Goal: Task Accomplishment & Management: Complete application form

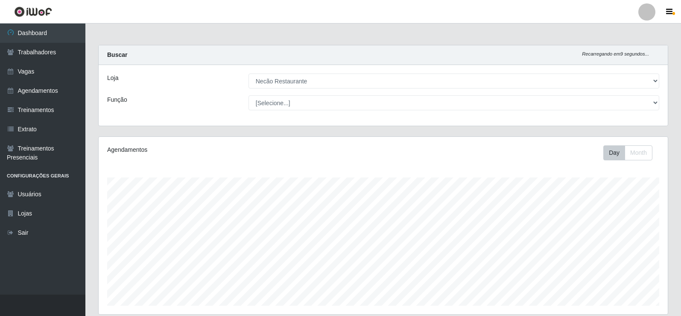
select select "334"
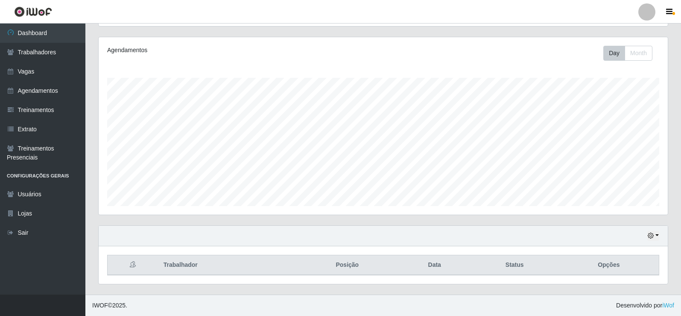
scroll to position [177, 569]
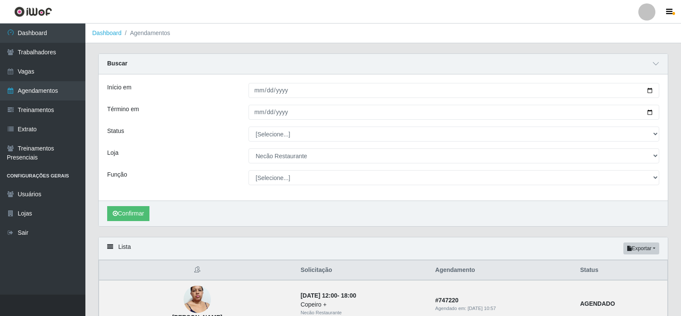
select select "334"
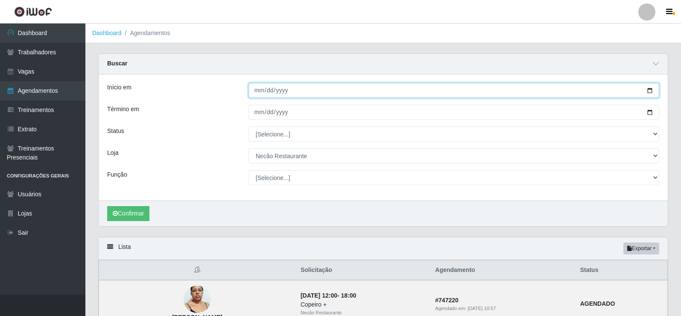
click at [652, 91] on input "[DATE]" at bounding box center [454, 90] width 411 height 15
type input "[DATE]"
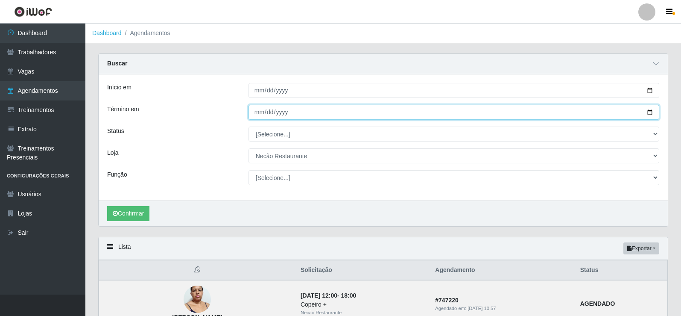
click at [651, 112] on input "[DATE]" at bounding box center [454, 112] width 411 height 15
type input "[DATE]"
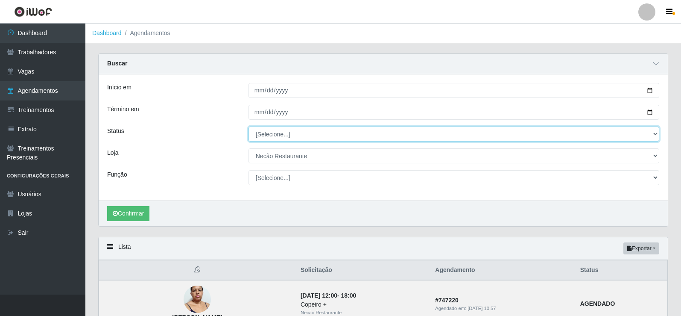
click at [295, 136] on select "[Selecione...] AGENDADO AGUARDANDO LIBERAR EM ANDAMENTO EM REVISÃO FINALIZADO C…" at bounding box center [454, 133] width 411 height 15
select select "AGENDADO"
click at [249, 127] on select "[Selecione...] AGENDADO AGUARDANDO LIBERAR EM ANDAMENTO EM REVISÃO FINALIZADO C…" at bounding box center [454, 133] width 411 height 15
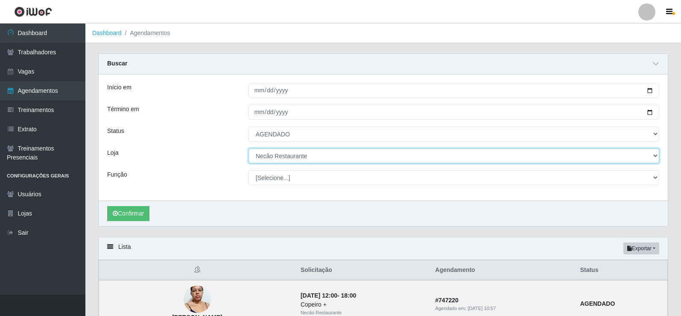
click at [275, 158] on select "[Selecione...] Necão Restaurante" at bounding box center [454, 155] width 411 height 15
click at [249, 149] on select "[Selecione...] Necão Restaurante" at bounding box center [454, 155] width 411 height 15
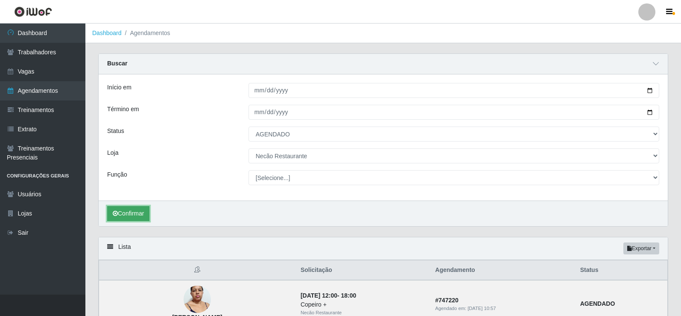
click at [132, 216] on button "Confirmar" at bounding box center [128, 213] width 42 height 15
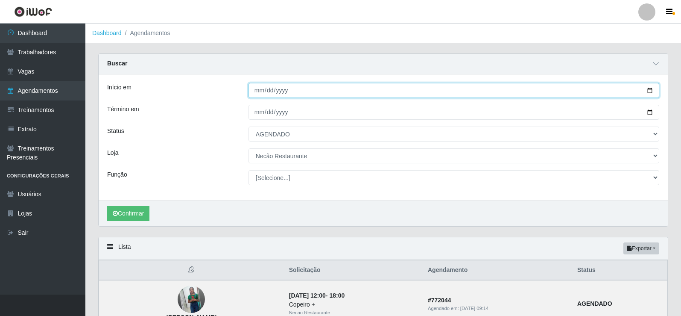
click at [647, 90] on input "[DATE]" at bounding box center [454, 90] width 411 height 15
type input "[DATE]"
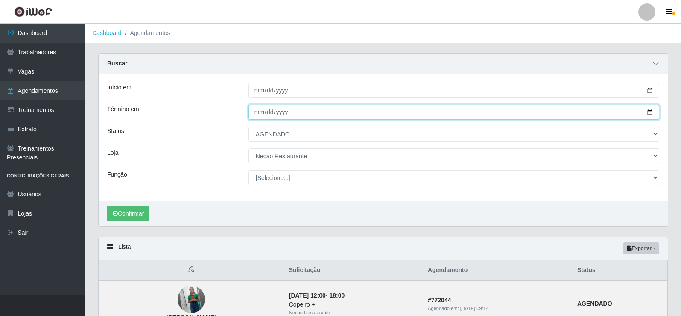
click at [648, 113] on input "[DATE]" at bounding box center [454, 112] width 411 height 15
type input "[DATE]"
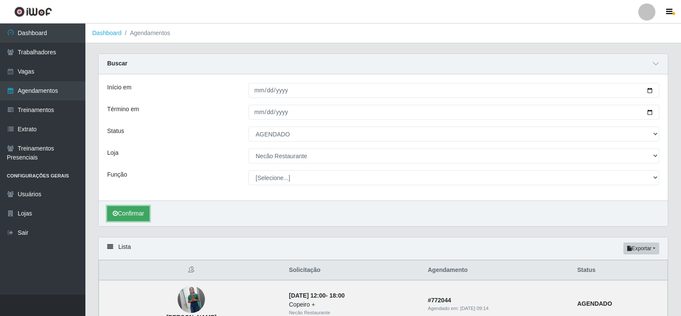
click at [131, 213] on button "Confirmar" at bounding box center [128, 213] width 42 height 15
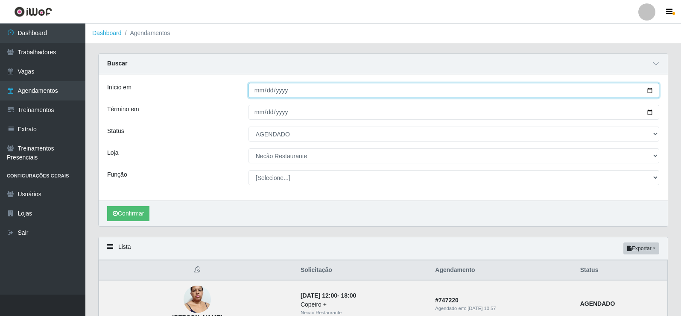
click at [651, 91] on input "[DATE]" at bounding box center [454, 90] width 411 height 15
type input "[DATE]"
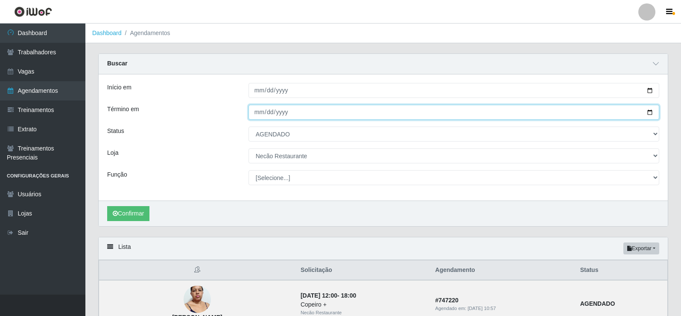
click at [651, 114] on input "[DATE]" at bounding box center [454, 112] width 411 height 15
type input "[DATE]"
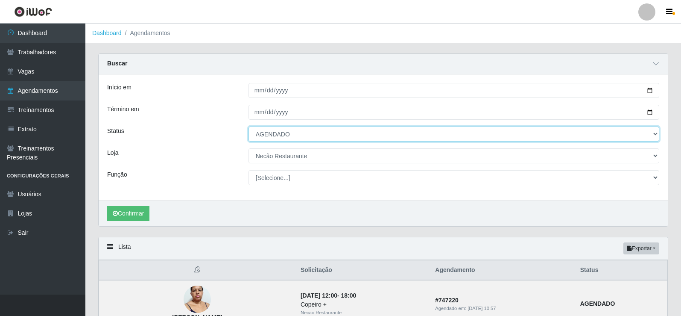
click at [284, 137] on select "[Selecione...] AGENDADO AGUARDANDO LIBERAR EM ANDAMENTO EM REVISÃO FINALIZADO C…" at bounding box center [454, 133] width 411 height 15
click at [249, 127] on select "[Selecione...] AGENDADO AGUARDANDO LIBERAR EM ANDAMENTO EM REVISÃO FINALIZADO C…" at bounding box center [454, 133] width 411 height 15
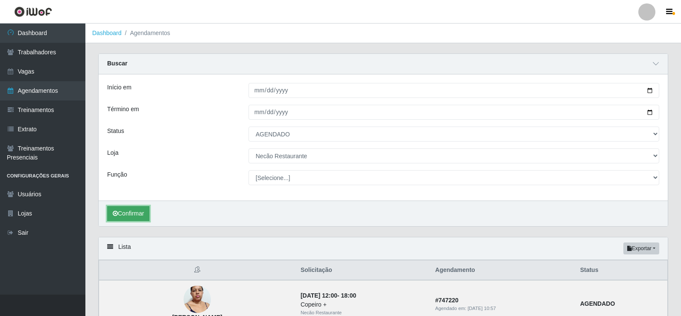
click at [127, 215] on button "Confirmar" at bounding box center [128, 213] width 42 height 15
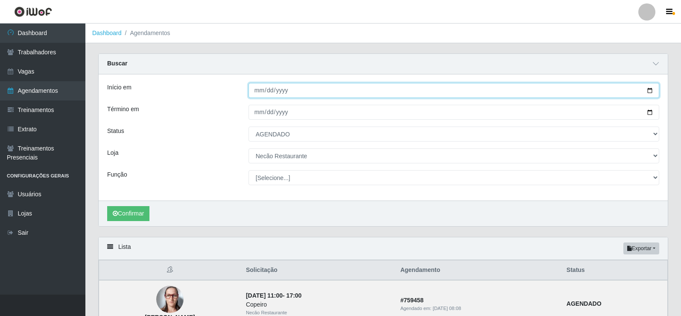
click at [649, 91] on input "[DATE]" at bounding box center [454, 90] width 411 height 15
type input "[DATE]"
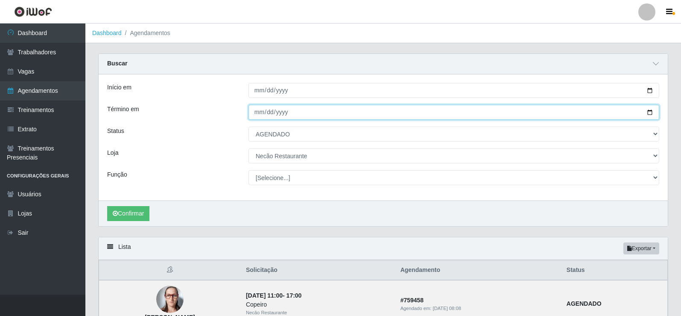
click at [647, 112] on input "[DATE]" at bounding box center [454, 112] width 411 height 15
type input "[DATE]"
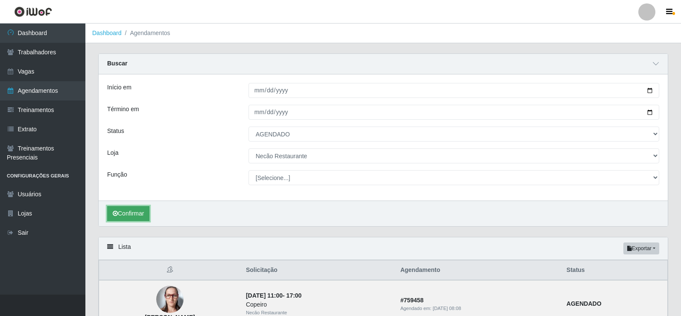
click at [140, 211] on button "Confirmar" at bounding box center [128, 213] width 42 height 15
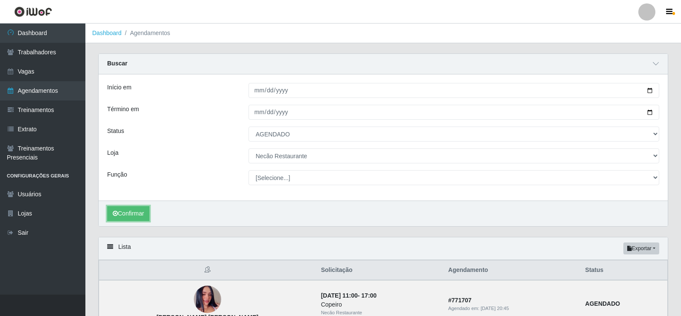
scroll to position [70, 0]
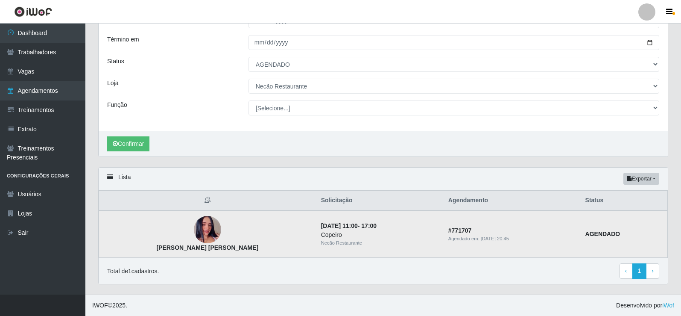
click at [194, 228] on img at bounding box center [207, 229] width 27 height 49
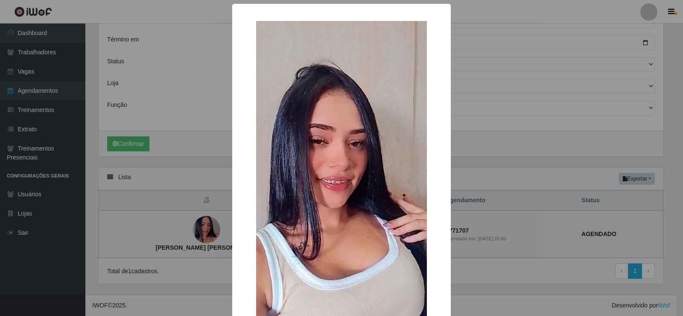
click at [186, 228] on div "× Cassia [PERSON_NAME] OK Cancel" at bounding box center [341, 158] width 683 height 316
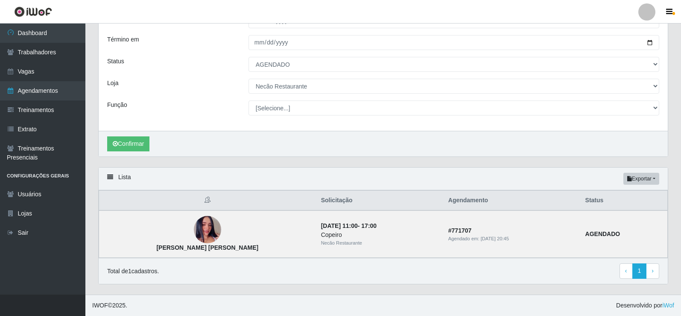
scroll to position [0, 0]
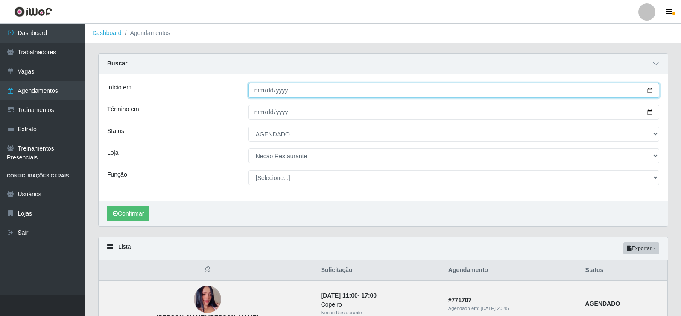
click at [651, 91] on input "[DATE]" at bounding box center [454, 90] width 411 height 15
type input "[DATE]"
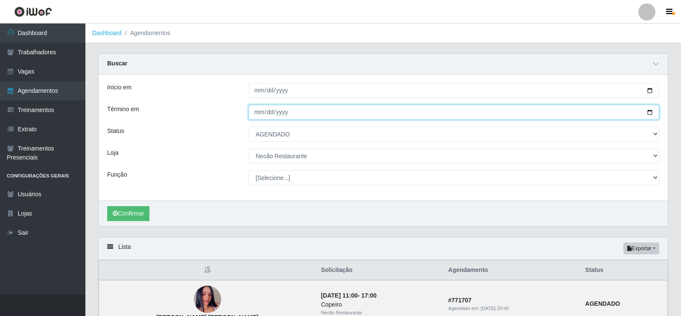
click at [650, 113] on input "[DATE]" at bounding box center [454, 112] width 411 height 15
type input "[DATE]"
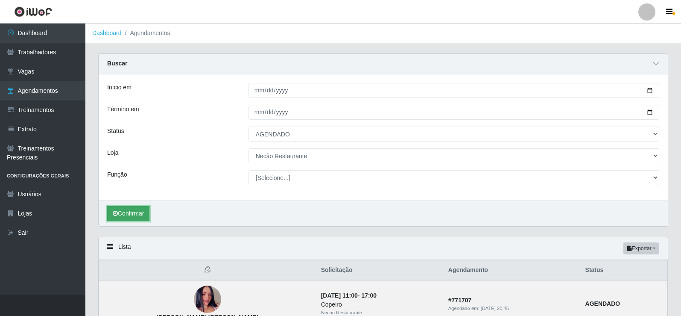
click at [142, 212] on button "Confirmar" at bounding box center [128, 213] width 42 height 15
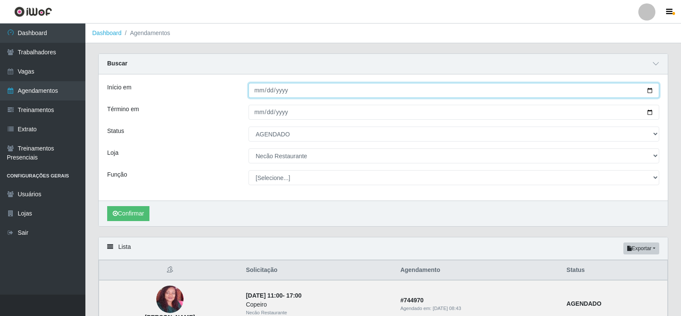
click at [651, 91] on input "[DATE]" at bounding box center [454, 90] width 411 height 15
type input "[DATE]"
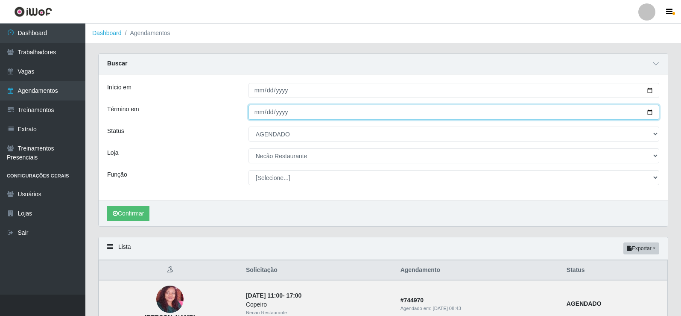
click at [648, 111] on input "[DATE]" at bounding box center [454, 112] width 411 height 15
type input "[DATE]"
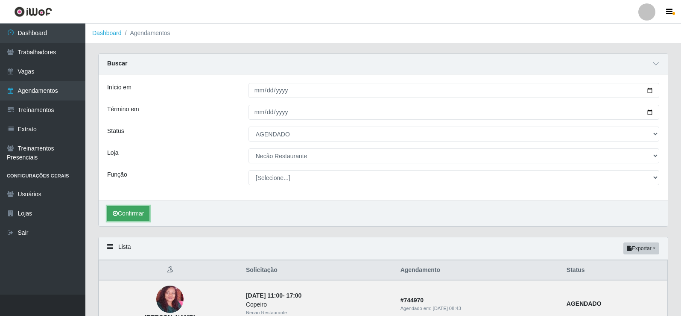
click at [143, 213] on button "Confirmar" at bounding box center [128, 213] width 42 height 15
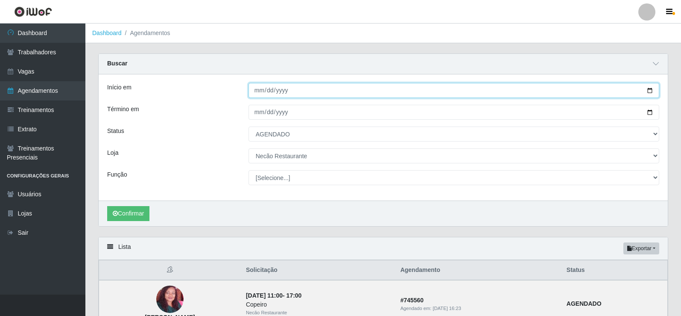
click at [649, 91] on input "[DATE]" at bounding box center [454, 90] width 411 height 15
type input "[DATE]"
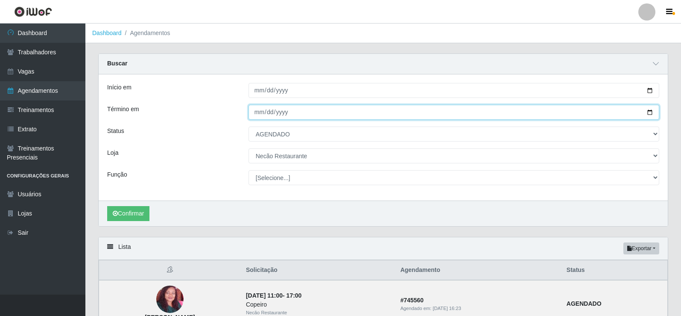
click at [651, 112] on input "[DATE]" at bounding box center [454, 112] width 411 height 15
type input "[DATE]"
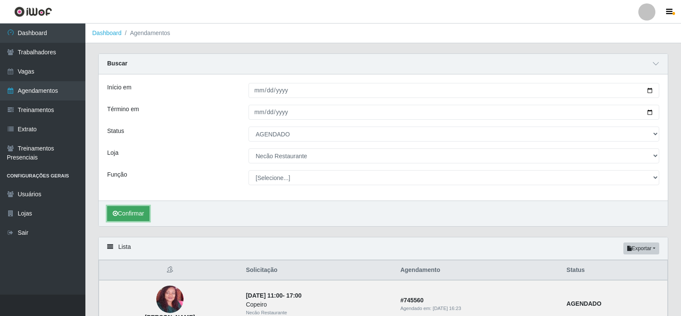
click at [129, 210] on button "Confirmar" at bounding box center [128, 213] width 42 height 15
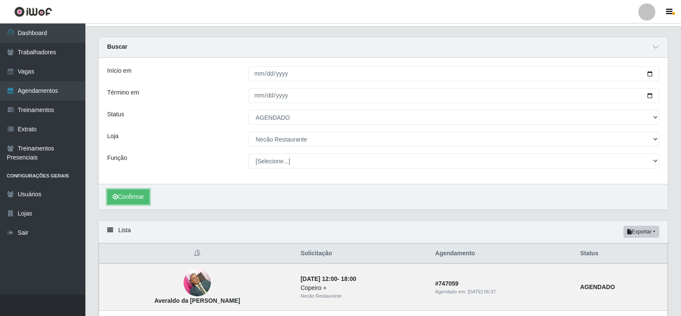
scroll to position [145, 0]
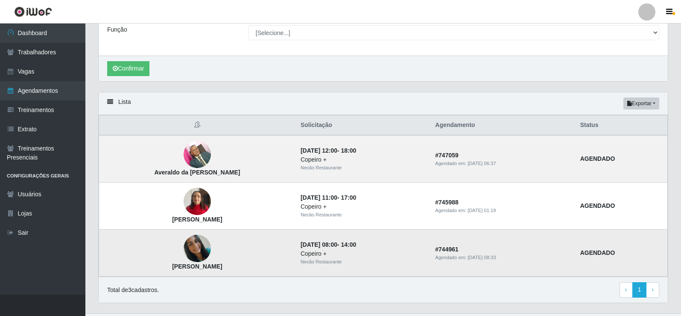
click at [195, 251] on img at bounding box center [197, 247] width 27 height 27
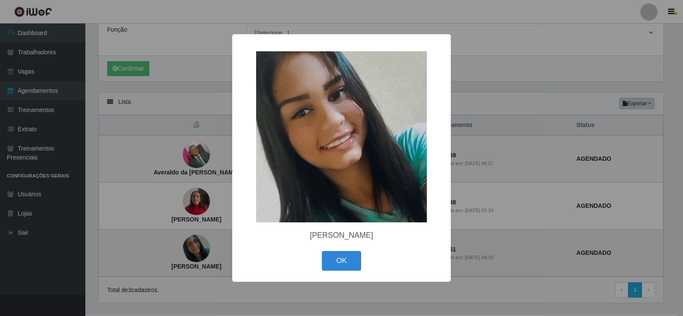
click at [195, 251] on div "× [PERSON_NAME] OK Cancel" at bounding box center [341, 158] width 683 height 316
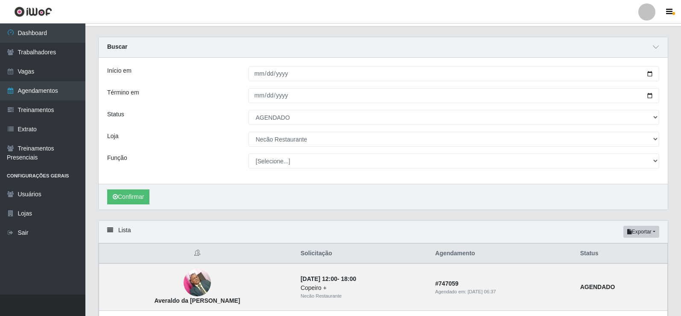
scroll to position [0, 0]
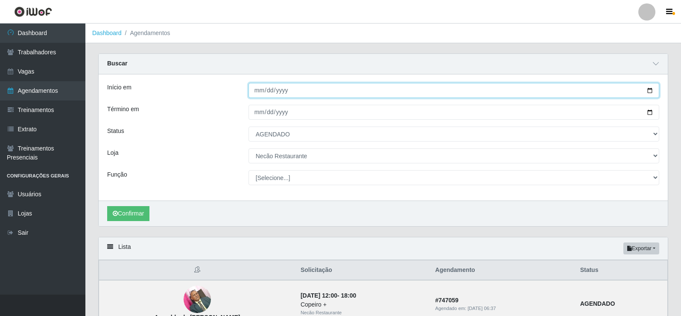
click at [649, 91] on input "[DATE]" at bounding box center [454, 90] width 411 height 15
type input "[DATE]"
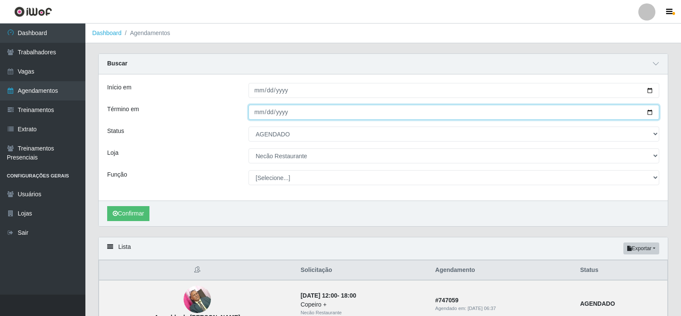
click at [648, 114] on input "[DATE]" at bounding box center [454, 112] width 411 height 15
type input "[DATE]"
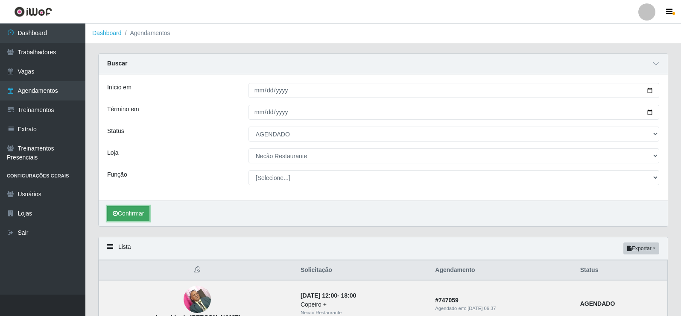
click at [135, 213] on button "Confirmar" at bounding box center [128, 213] width 42 height 15
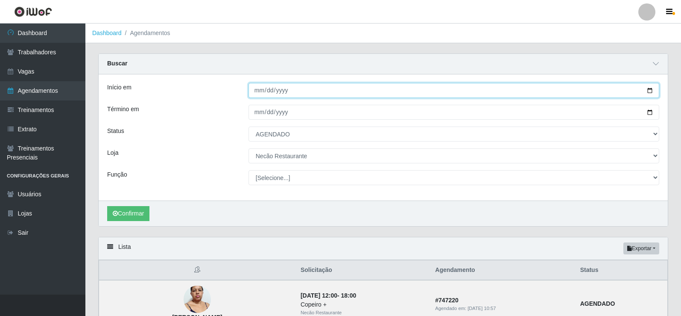
click at [650, 91] on input "[DATE]" at bounding box center [454, 90] width 411 height 15
type input "[DATE]"
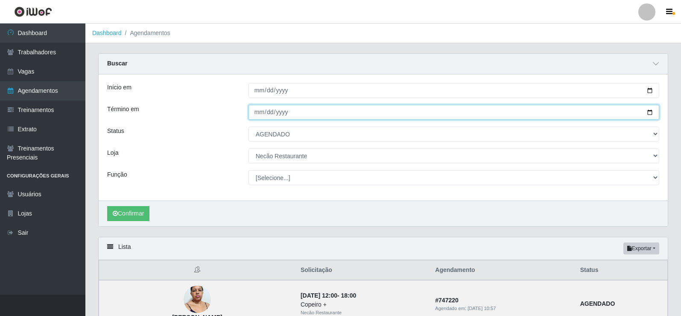
click at [649, 113] on input "[DATE]" at bounding box center [454, 112] width 411 height 15
type input "[DATE]"
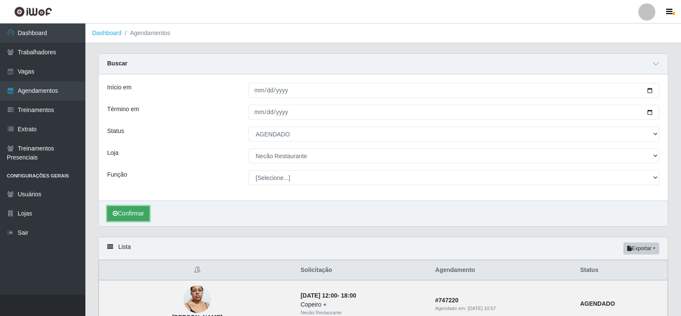
click at [142, 214] on button "Confirmar" at bounding box center [128, 213] width 42 height 15
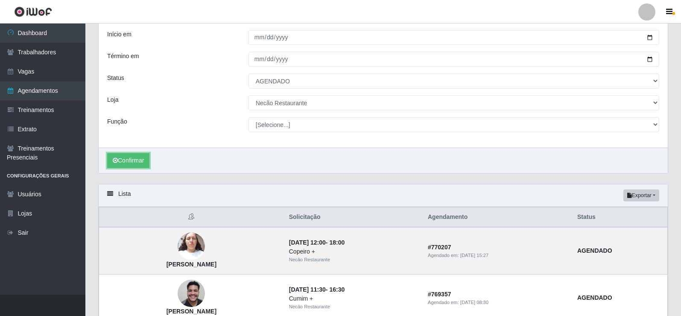
scroll to position [10, 0]
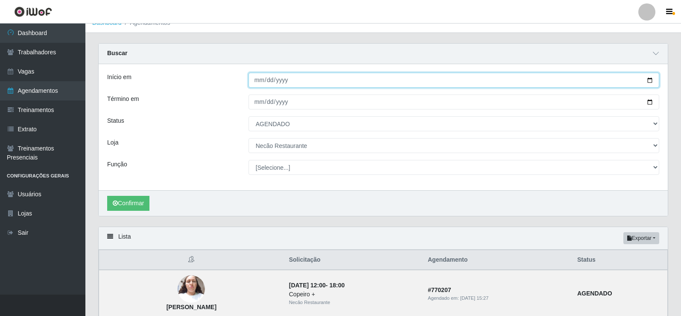
click at [649, 79] on input "[DATE]" at bounding box center [454, 80] width 411 height 15
type input "[DATE]"
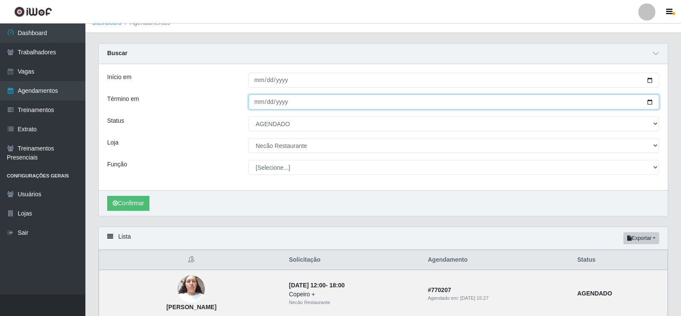
click at [651, 103] on input "[DATE]" at bounding box center [454, 101] width 411 height 15
type input "[DATE]"
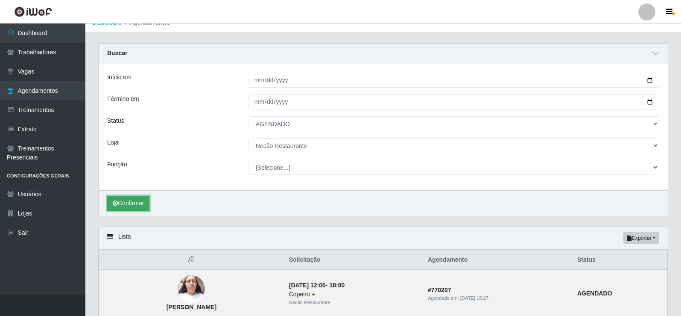
click at [133, 204] on button "Confirmar" at bounding box center [128, 203] width 42 height 15
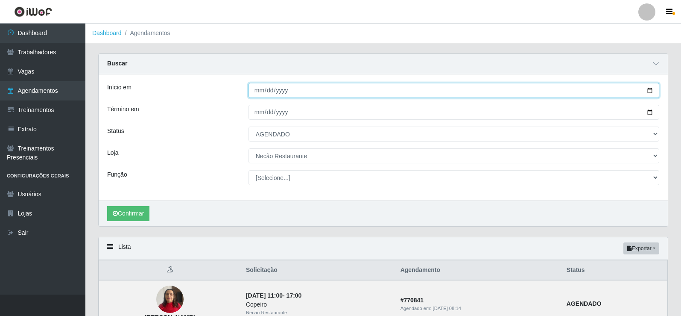
click at [650, 90] on input "[DATE]" at bounding box center [454, 90] width 411 height 15
type input "[DATE]"
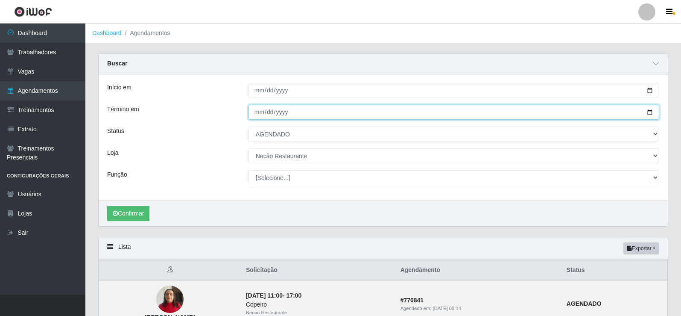
click at [650, 112] on input "[DATE]" at bounding box center [454, 112] width 411 height 15
type input "[DATE]"
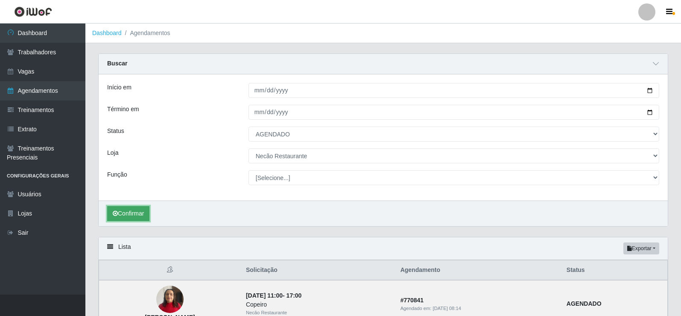
click at [125, 211] on button "Confirmar" at bounding box center [128, 213] width 42 height 15
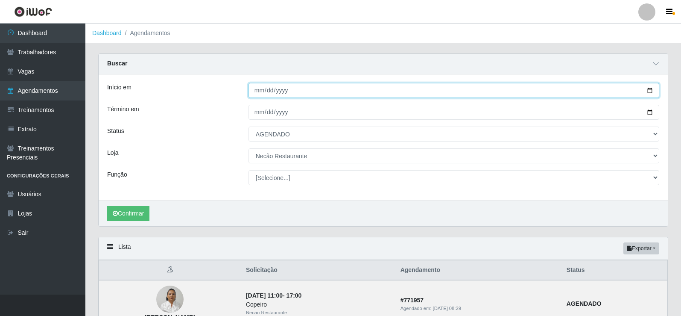
click at [652, 92] on input "[DATE]" at bounding box center [454, 90] width 411 height 15
click at [651, 91] on input "[DATE]" at bounding box center [454, 90] width 411 height 15
type input "[DATE]"
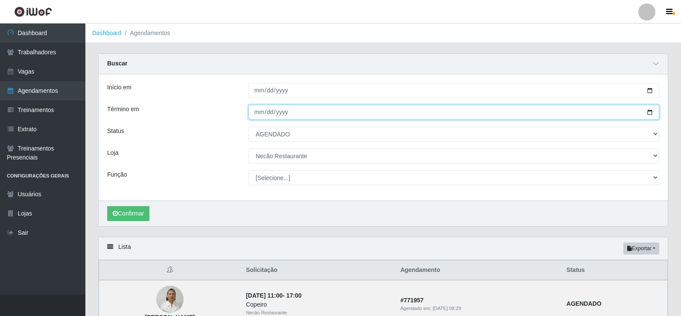
click at [649, 111] on input "[DATE]" at bounding box center [454, 112] width 411 height 15
type input "[DATE]"
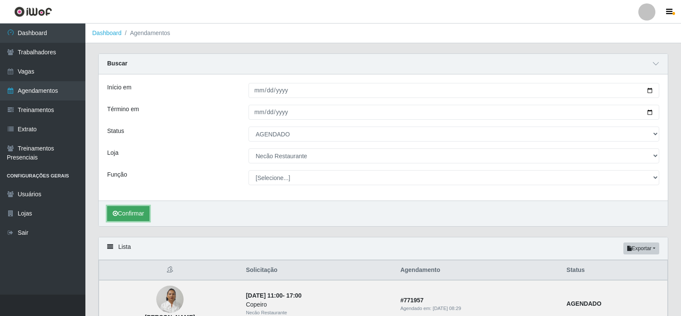
click at [127, 209] on button "Confirmar" at bounding box center [128, 213] width 42 height 15
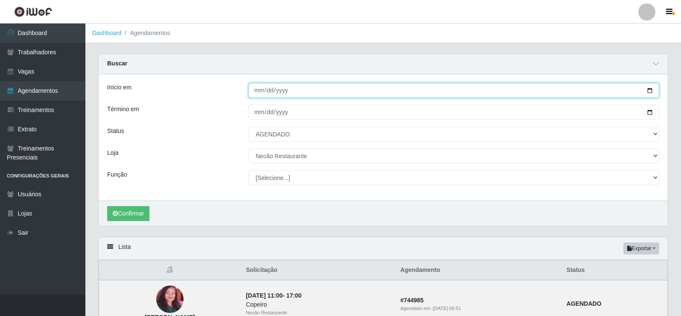
click at [649, 91] on input "[DATE]" at bounding box center [454, 90] width 411 height 15
type input "[DATE]"
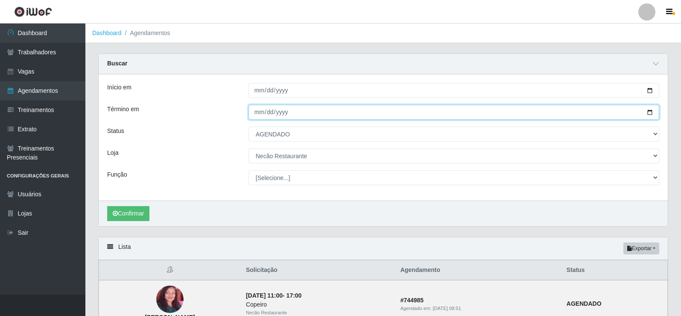
click at [649, 112] on input "[DATE]" at bounding box center [454, 112] width 411 height 15
type input "[DATE]"
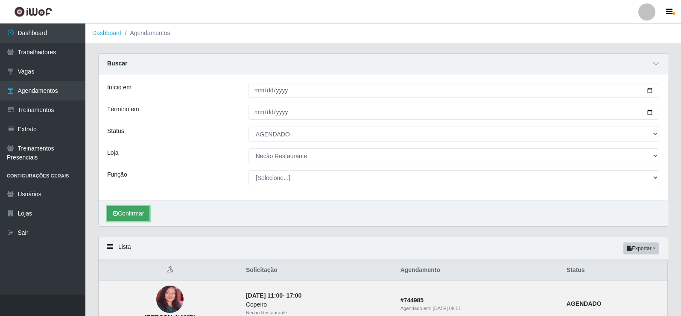
click at [136, 212] on button "Confirmar" at bounding box center [128, 213] width 42 height 15
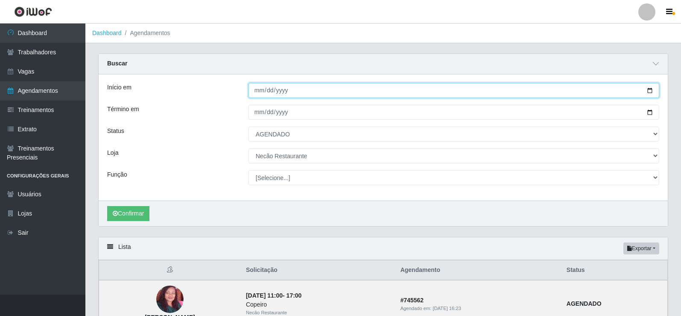
click at [648, 90] on input "[DATE]" at bounding box center [454, 90] width 411 height 15
type input "[DATE]"
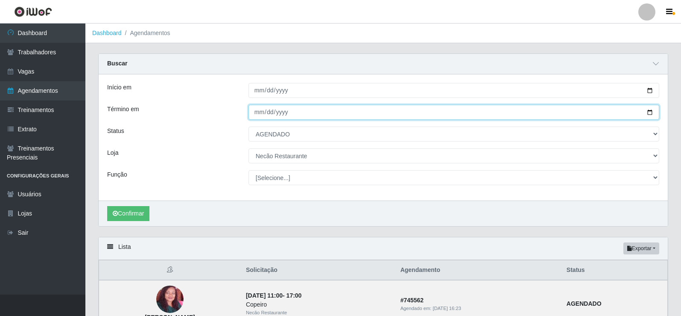
click at [650, 113] on input "[DATE]" at bounding box center [454, 112] width 411 height 15
type input "[DATE]"
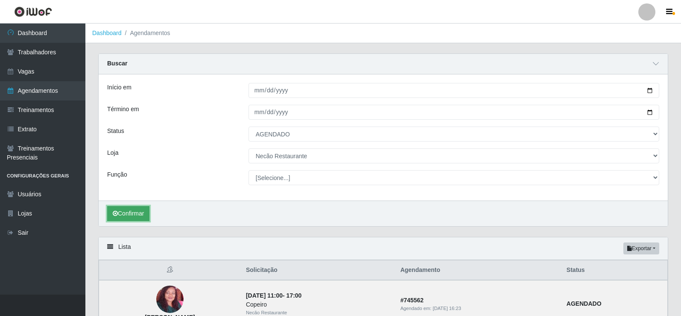
click at [135, 214] on button "Confirmar" at bounding box center [128, 213] width 42 height 15
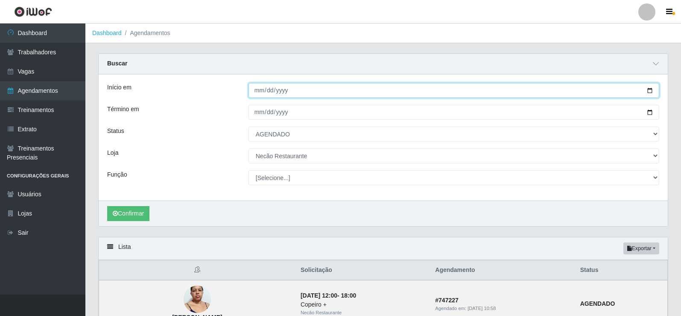
click at [648, 91] on input "[DATE]" at bounding box center [454, 90] width 411 height 15
type input "[DATE]"
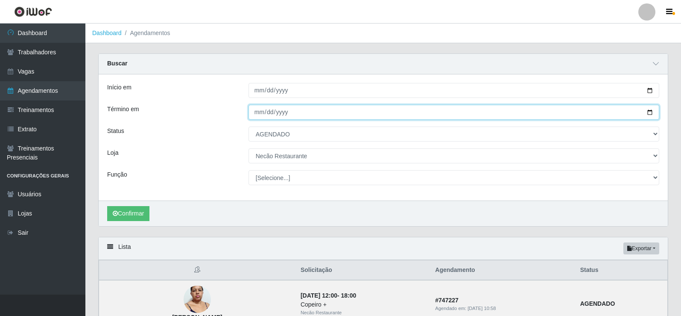
click at [649, 112] on input "[DATE]" at bounding box center [454, 112] width 411 height 15
type input "[DATE]"
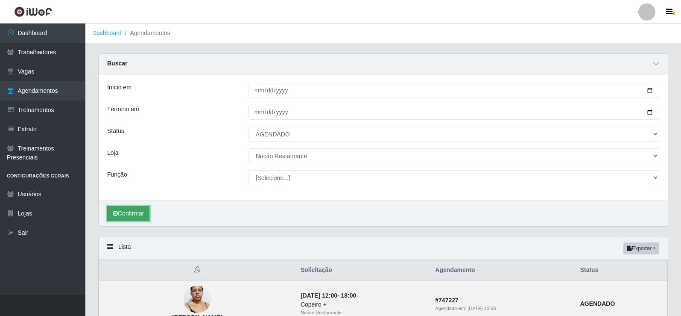
click at [125, 215] on button "Confirmar" at bounding box center [128, 213] width 42 height 15
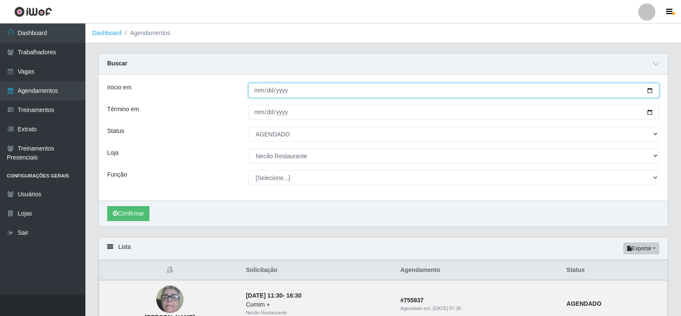
click at [649, 91] on input "[DATE]" at bounding box center [454, 90] width 411 height 15
type input "[DATE]"
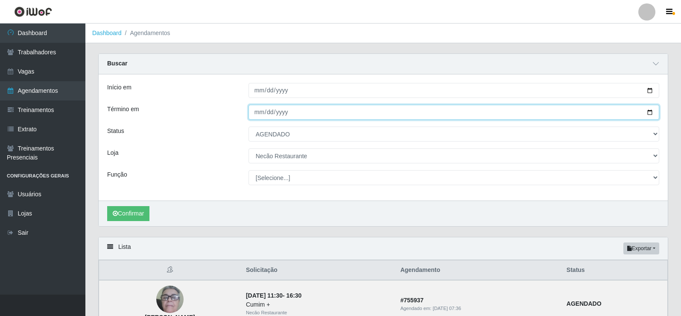
click at [651, 111] on input "[DATE]" at bounding box center [454, 112] width 411 height 15
type input "[DATE]"
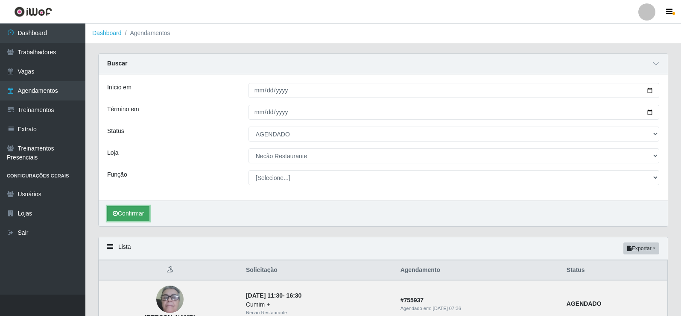
click at [147, 212] on button "Confirmar" at bounding box center [128, 213] width 42 height 15
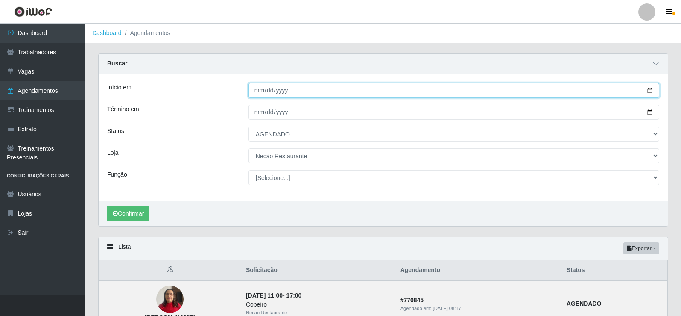
click at [650, 91] on input "[DATE]" at bounding box center [454, 90] width 411 height 15
type input "[DATE]"
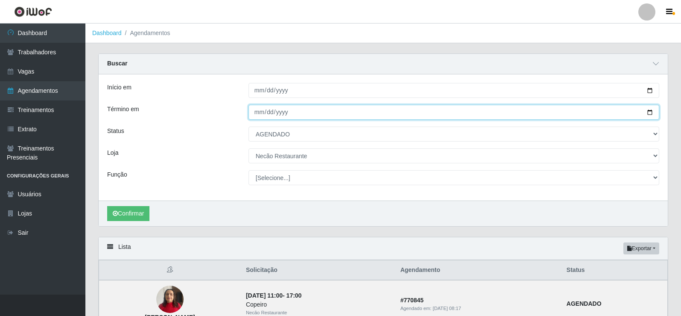
click at [652, 114] on input "[DATE]" at bounding box center [454, 112] width 411 height 15
type input "[DATE]"
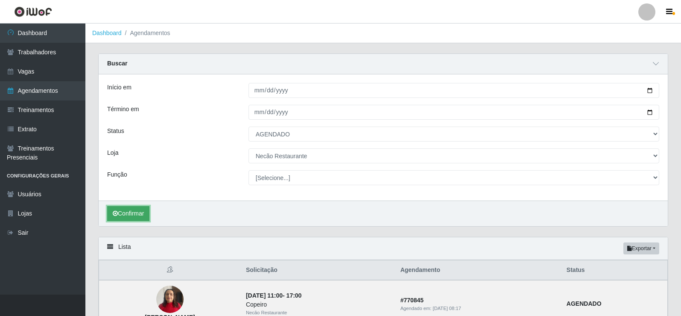
click at [120, 212] on button "Confirmar" at bounding box center [128, 213] width 42 height 15
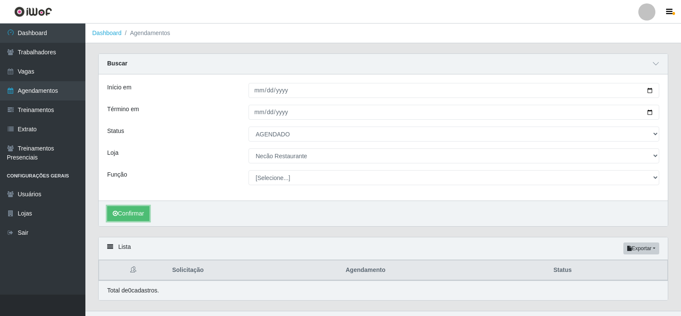
scroll to position [17, 0]
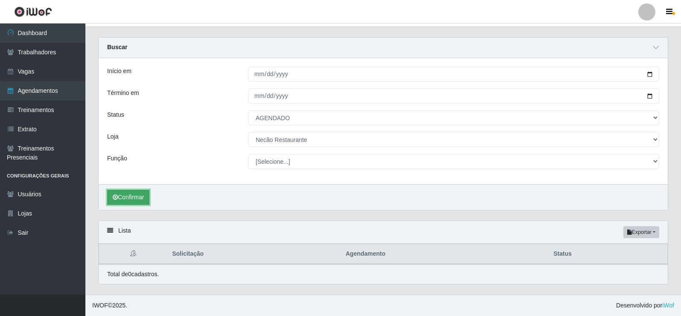
click at [148, 196] on button "Confirmar" at bounding box center [128, 197] width 42 height 15
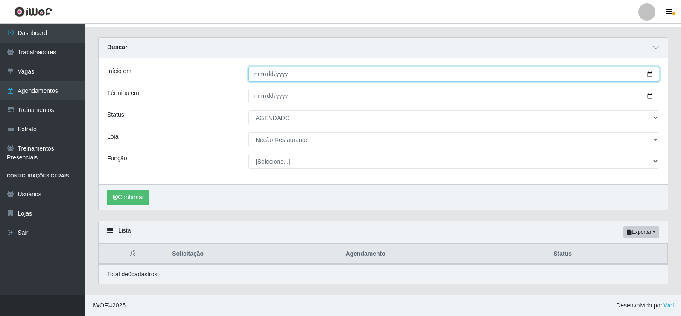
click at [650, 75] on input "[DATE]" at bounding box center [454, 74] width 411 height 15
type input "[DATE]"
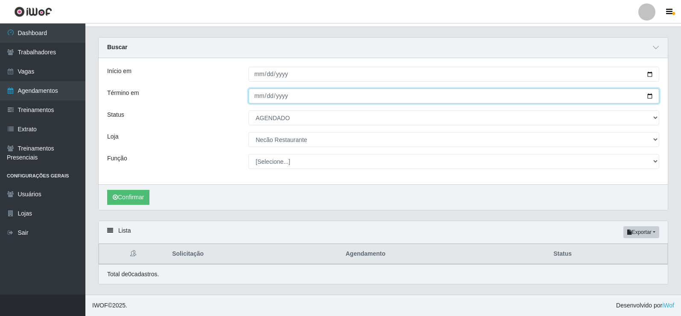
click at [649, 96] on input "[DATE]" at bounding box center [454, 95] width 411 height 15
type input "[DATE]"
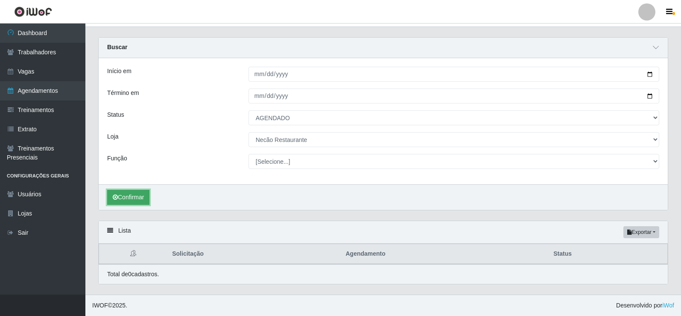
click at [136, 199] on button "Confirmar" at bounding box center [128, 197] width 42 height 15
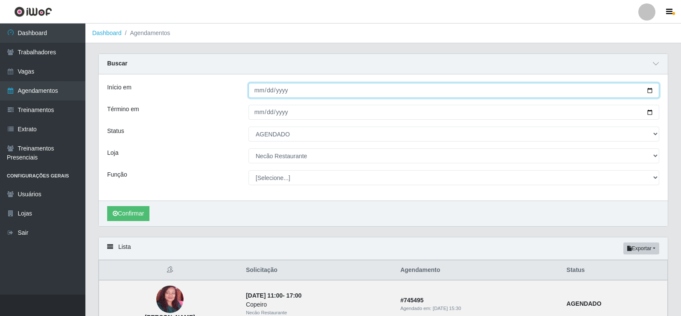
click at [649, 92] on input "[DATE]" at bounding box center [454, 90] width 411 height 15
click at [368, 93] on input "[DATE]" at bounding box center [454, 90] width 411 height 15
click at [649, 92] on input "[DATE]" at bounding box center [454, 90] width 411 height 15
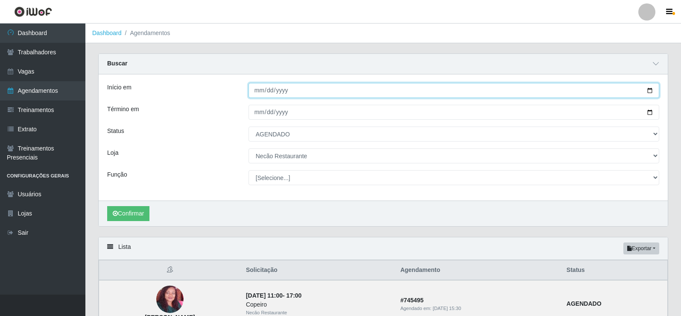
type input "[DATE]"
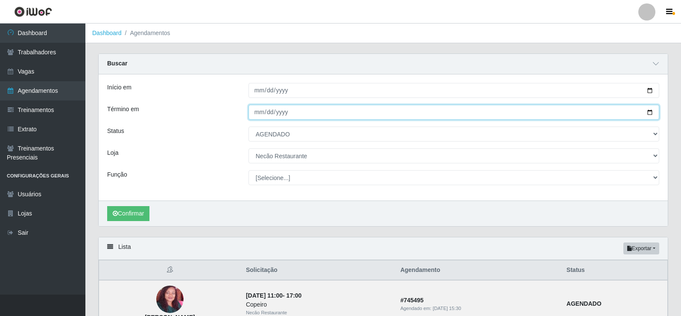
click at [652, 112] on input "[DATE]" at bounding box center [454, 112] width 411 height 15
type input "[DATE]"
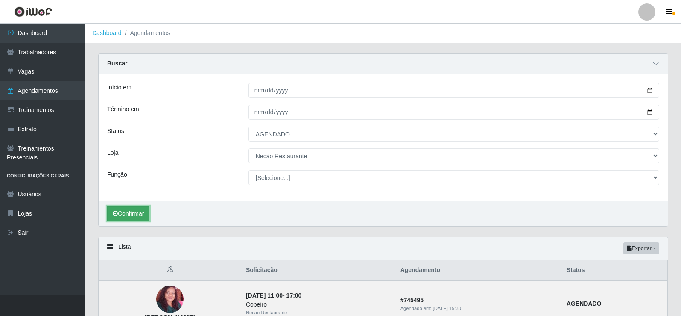
click at [129, 212] on button "Confirmar" at bounding box center [128, 213] width 42 height 15
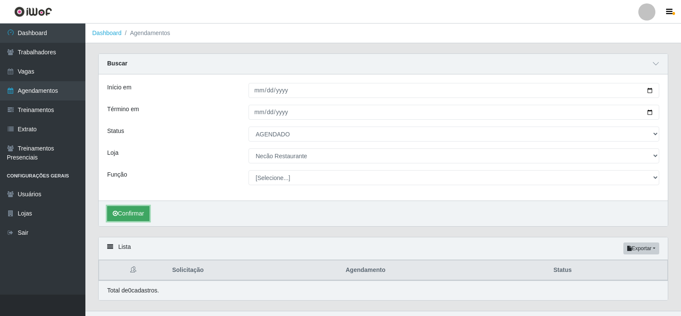
scroll to position [17, 0]
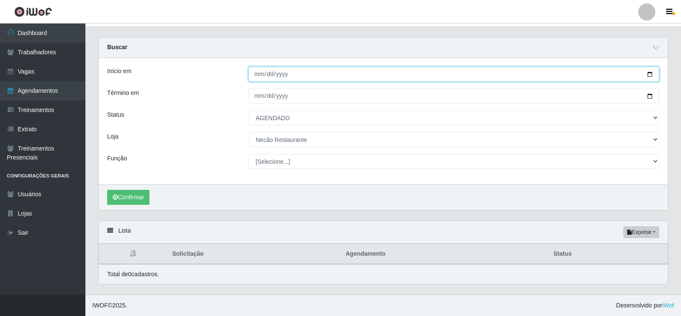
click at [649, 72] on input "[DATE]" at bounding box center [454, 74] width 411 height 15
type input "[DATE]"
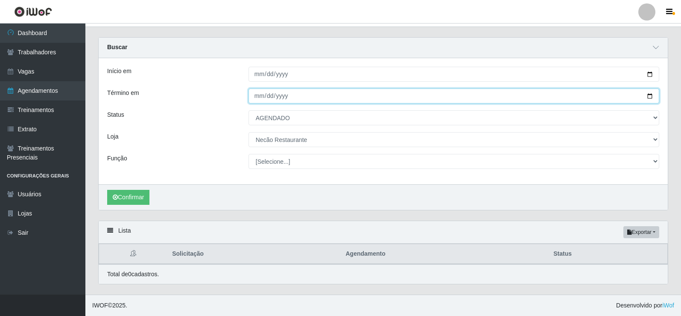
click at [648, 95] on input "[DATE]" at bounding box center [454, 95] width 411 height 15
type input "[DATE]"
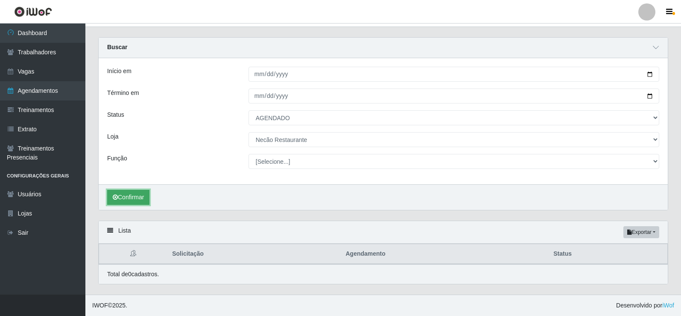
click at [132, 196] on button "Confirmar" at bounding box center [128, 197] width 42 height 15
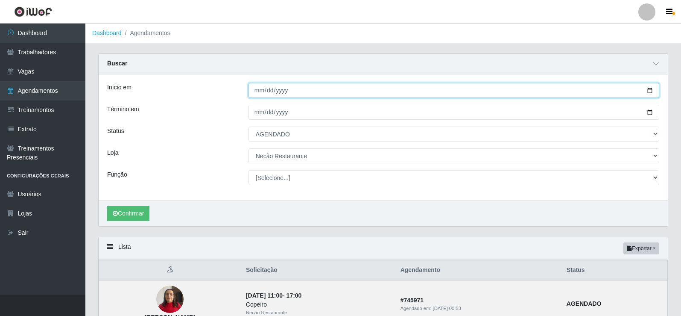
click at [651, 92] on input "[DATE]" at bounding box center [454, 90] width 411 height 15
type input "[DATE]"
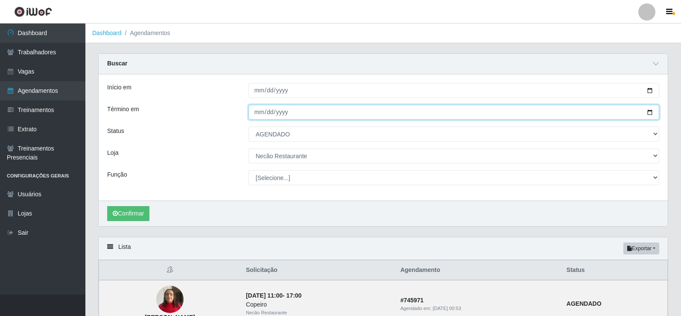
click at [650, 113] on input "[DATE]" at bounding box center [454, 112] width 411 height 15
type input "[DATE]"
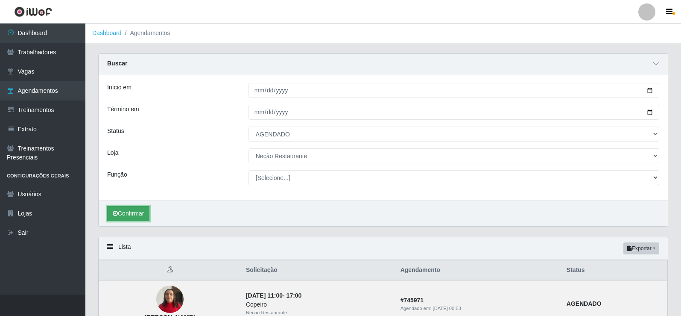
click at [144, 215] on button "Confirmar" at bounding box center [128, 213] width 42 height 15
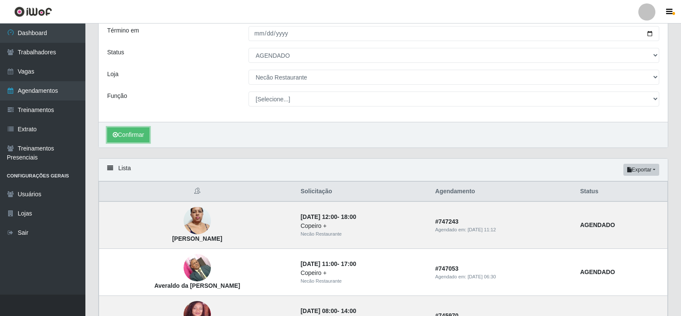
scroll to position [36, 0]
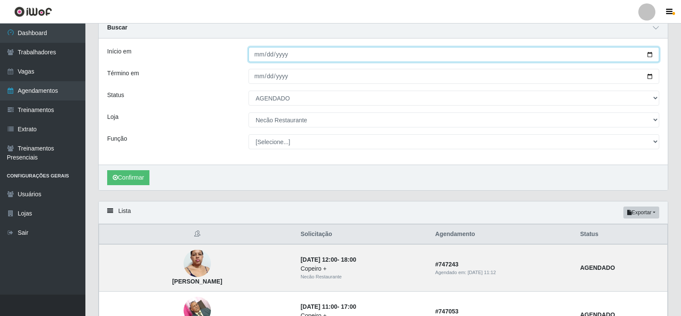
click at [650, 56] on input "[DATE]" at bounding box center [454, 54] width 411 height 15
type input "[DATE]"
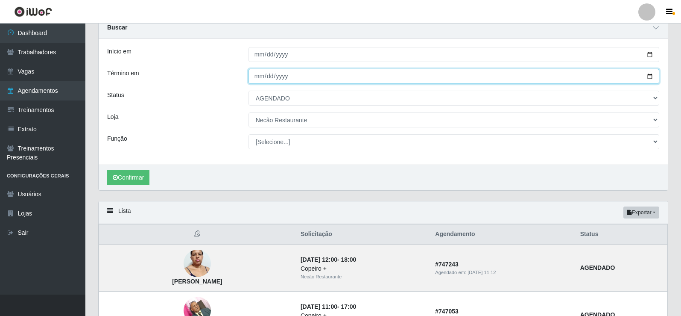
click at [652, 78] on input "[DATE]" at bounding box center [454, 76] width 411 height 15
type input "[DATE]"
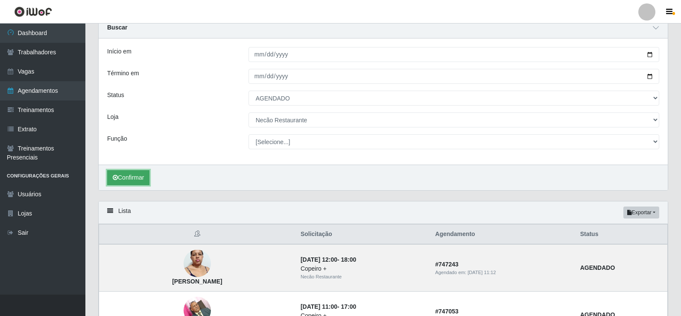
click at [126, 173] on button "Confirmar" at bounding box center [128, 177] width 42 height 15
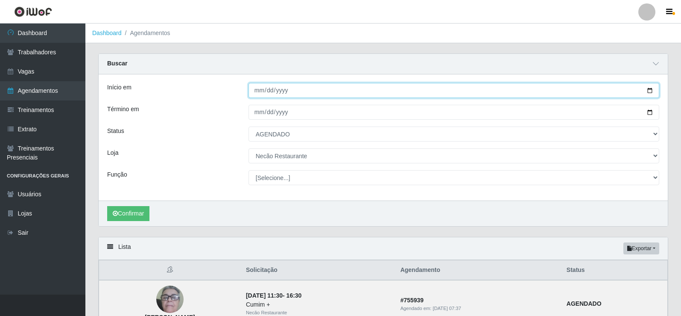
click at [648, 92] on input "[DATE]" at bounding box center [454, 90] width 411 height 15
type input "[DATE]"
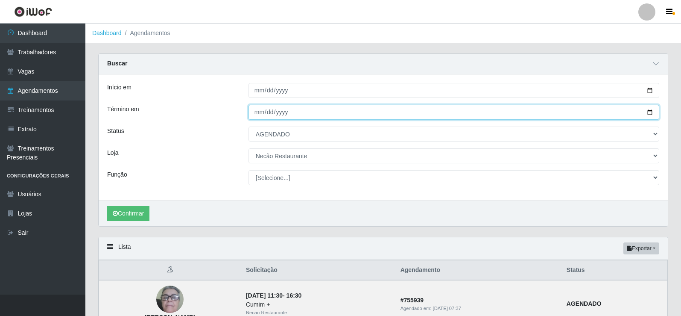
drag, startPoint x: 649, startPoint y: 111, endPoint x: 541, endPoint y: 118, distance: 108.2
click at [649, 113] on input "[DATE]" at bounding box center [454, 112] width 411 height 15
type input "[DATE]"
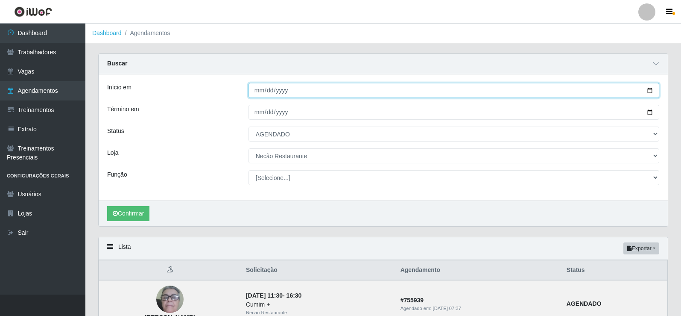
click at [649, 91] on input "[DATE]" at bounding box center [454, 90] width 411 height 15
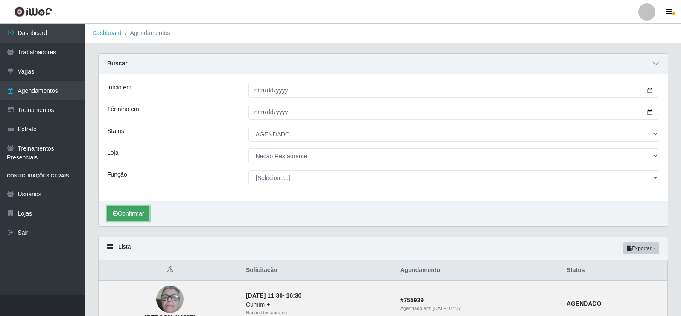
click at [122, 215] on button "Confirmar" at bounding box center [128, 213] width 42 height 15
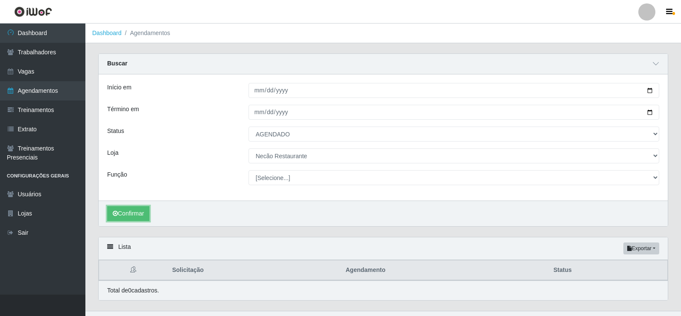
scroll to position [17, 0]
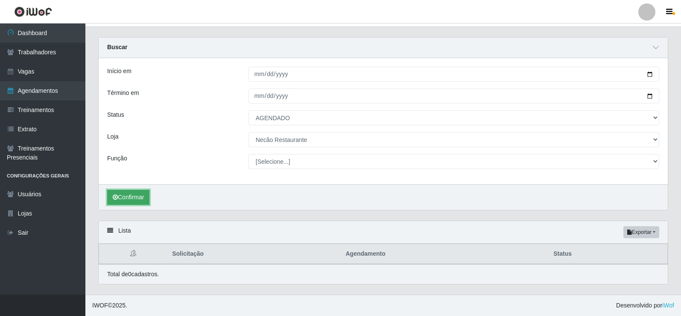
click at [132, 202] on button "Confirmar" at bounding box center [128, 197] width 42 height 15
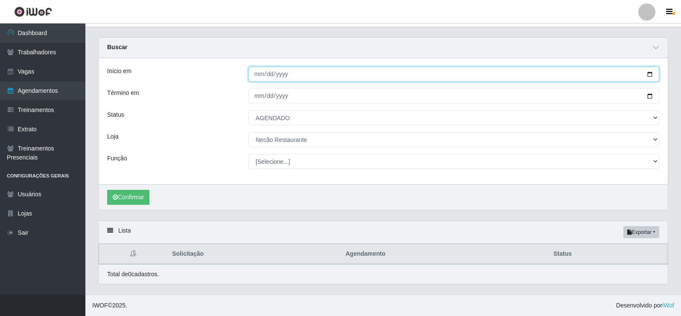
click at [651, 77] on input "[DATE]" at bounding box center [454, 74] width 411 height 15
type input "[DATE]"
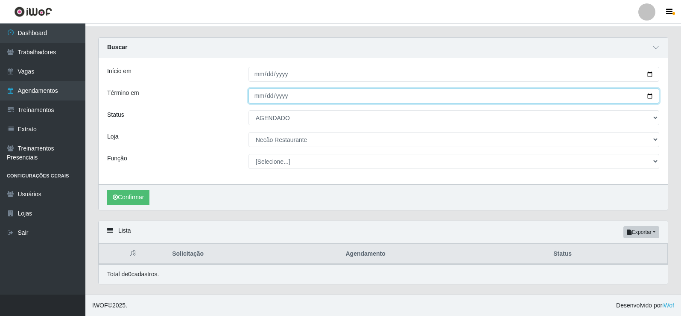
click at [651, 96] on input "[DATE]" at bounding box center [454, 95] width 411 height 15
type input "[DATE]"
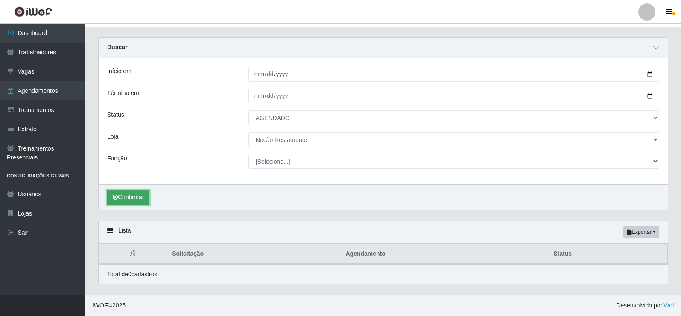
click at [139, 199] on button "Confirmar" at bounding box center [128, 197] width 42 height 15
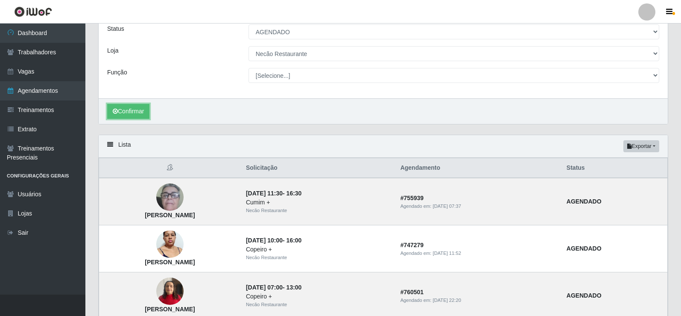
scroll to position [17, 0]
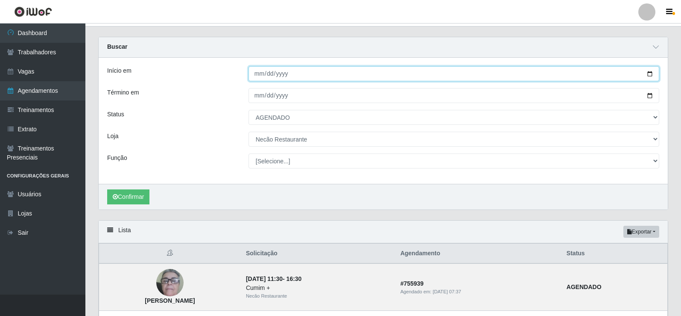
click at [651, 74] on input "[DATE]" at bounding box center [454, 73] width 411 height 15
type input "[DATE]"
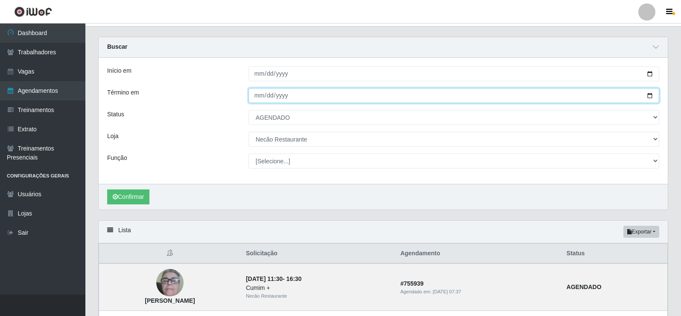
click at [647, 96] on input "[DATE]" at bounding box center [454, 95] width 411 height 15
type input "[DATE]"
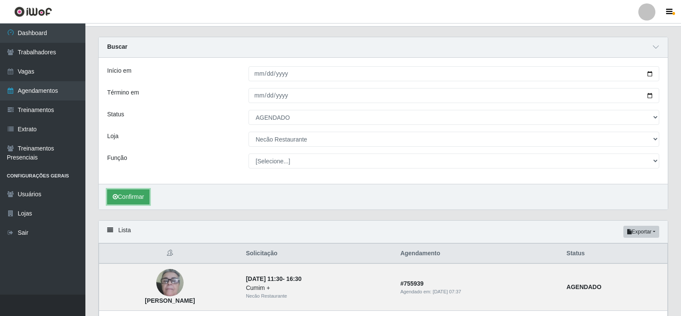
click at [140, 191] on button "Confirmar" at bounding box center [128, 196] width 42 height 15
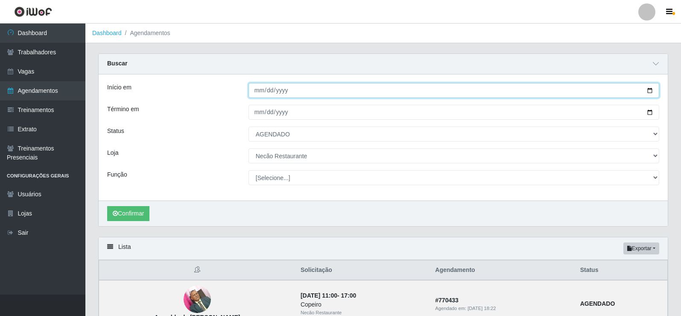
click at [650, 91] on input "[DATE]" at bounding box center [454, 90] width 411 height 15
type input "[DATE]"
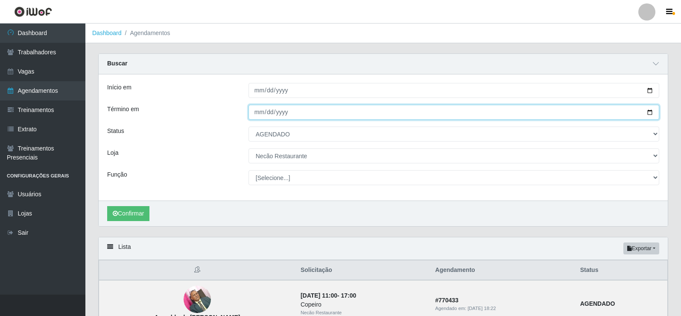
click at [649, 114] on input "[DATE]" at bounding box center [454, 112] width 411 height 15
type input "[DATE]"
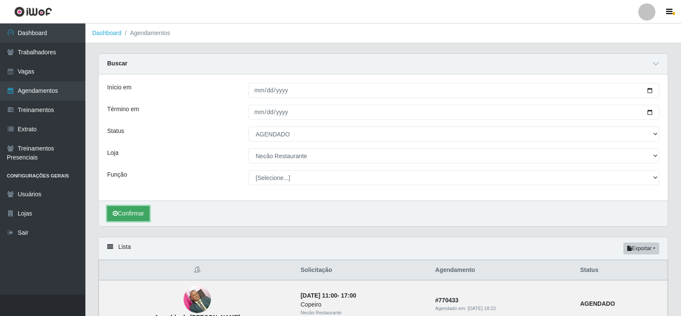
click at [132, 214] on button "Confirmar" at bounding box center [128, 213] width 42 height 15
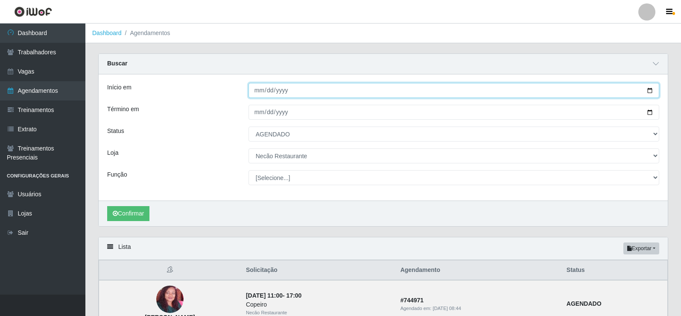
click at [649, 91] on input "[DATE]" at bounding box center [454, 90] width 411 height 15
type input "[DATE]"
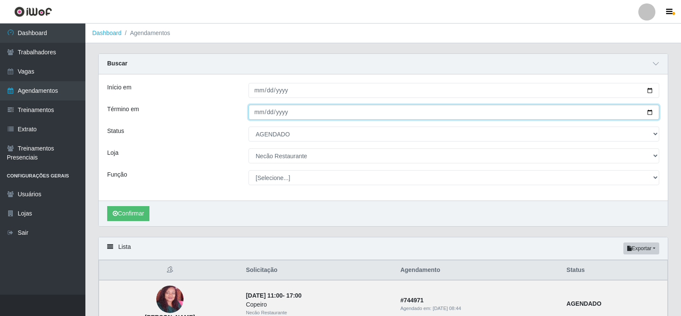
click at [651, 110] on input "[DATE]" at bounding box center [454, 112] width 411 height 15
type input "[DATE]"
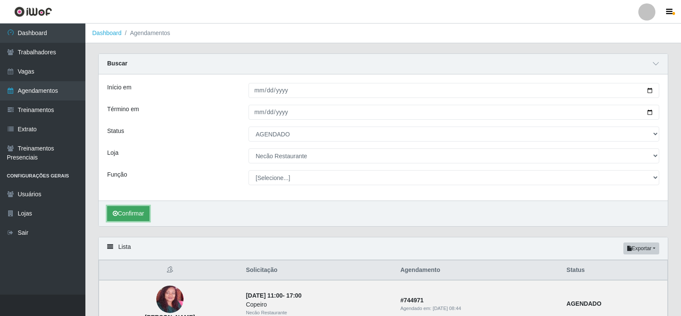
click at [129, 216] on button "Confirmar" at bounding box center [128, 213] width 42 height 15
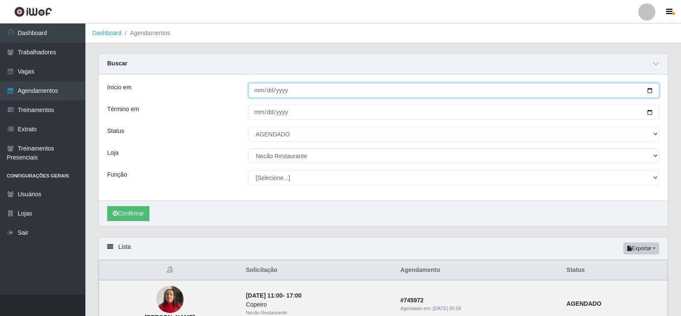
click at [651, 91] on input "[DATE]" at bounding box center [454, 90] width 411 height 15
type input "[DATE]"
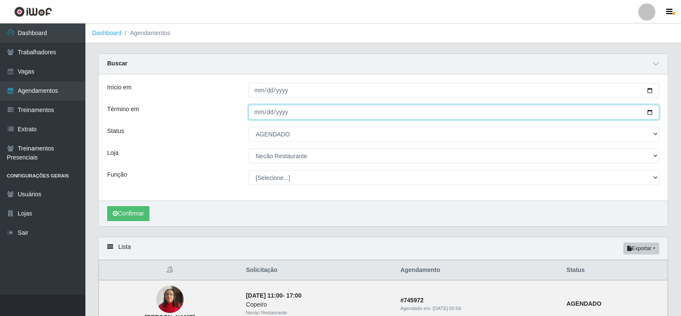
click at [651, 113] on input "[DATE]" at bounding box center [454, 112] width 411 height 15
type input "[DATE]"
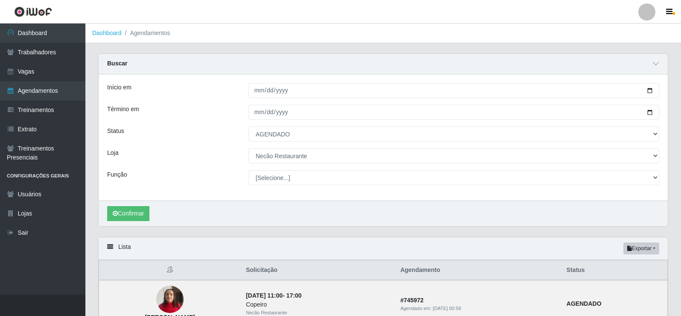
click at [145, 204] on div "Confirmar" at bounding box center [383, 213] width 569 height 26
click at [143, 216] on button "Confirmar" at bounding box center [128, 213] width 42 height 15
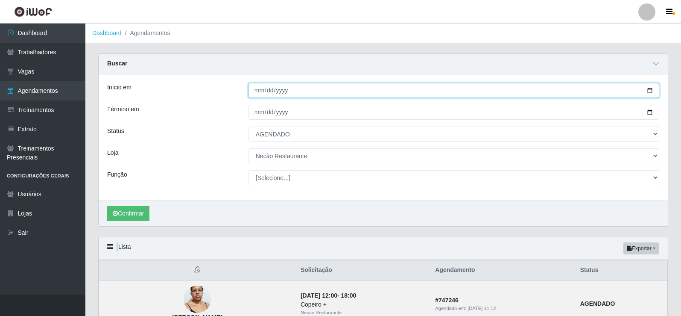
click at [649, 89] on input "[DATE]" at bounding box center [454, 90] width 411 height 15
type input "[DATE]"
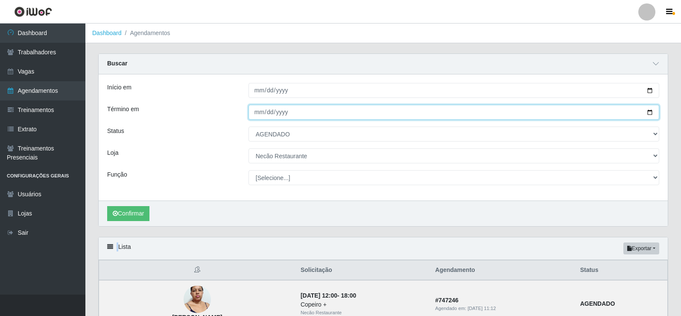
click at [652, 113] on input "[DATE]" at bounding box center [454, 112] width 411 height 15
type input "[DATE]"
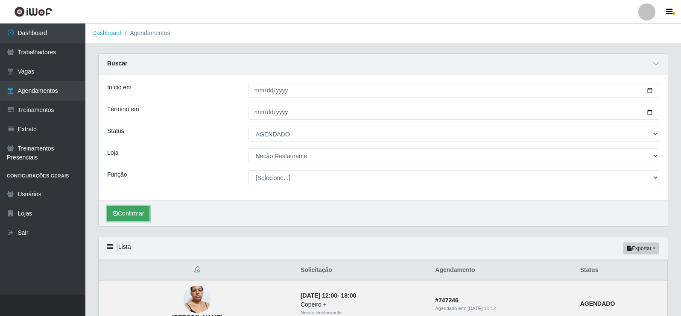
click at [128, 216] on button "Confirmar" at bounding box center [128, 213] width 42 height 15
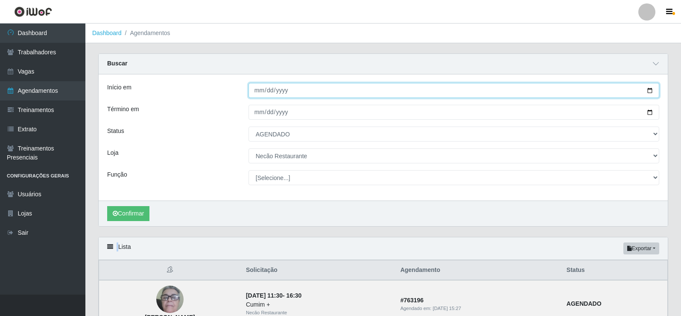
click at [651, 91] on input "[DATE]" at bounding box center [454, 90] width 411 height 15
type input "[DATE]"
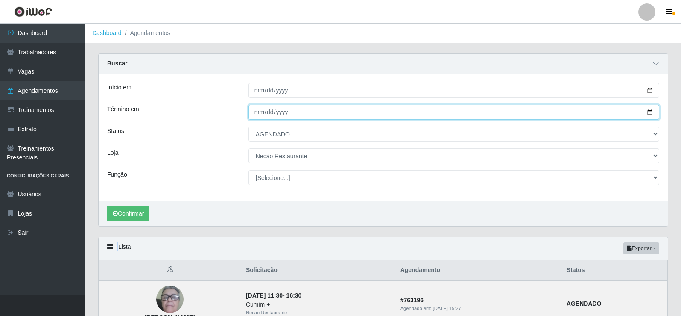
click at [648, 112] on input "[DATE]" at bounding box center [454, 112] width 411 height 15
type input "[DATE]"
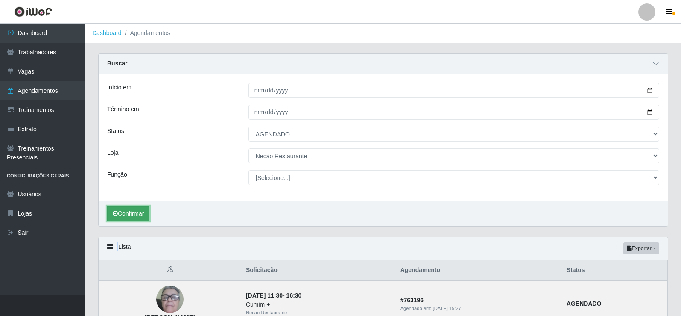
click at [123, 212] on button "Confirmar" at bounding box center [128, 213] width 42 height 15
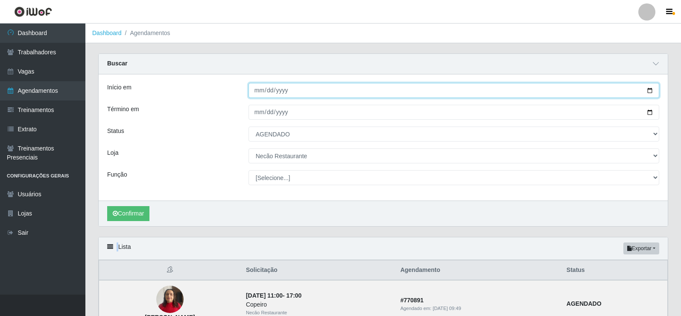
click at [650, 91] on input "[DATE]" at bounding box center [454, 90] width 411 height 15
type input "[DATE]"
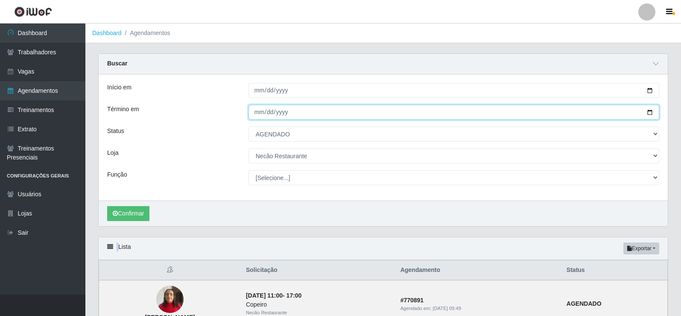
click at [648, 113] on input "[DATE]" at bounding box center [454, 112] width 411 height 15
type input "[DATE]"
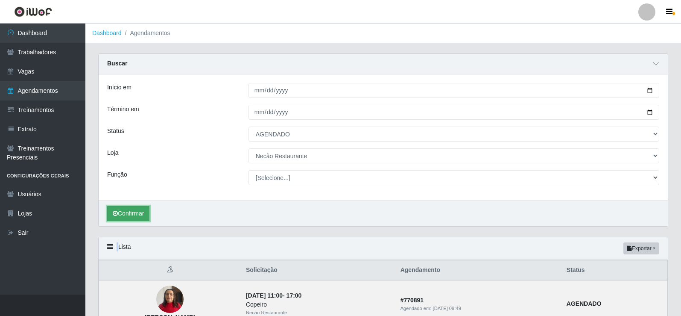
click at [142, 210] on button "Confirmar" at bounding box center [128, 213] width 42 height 15
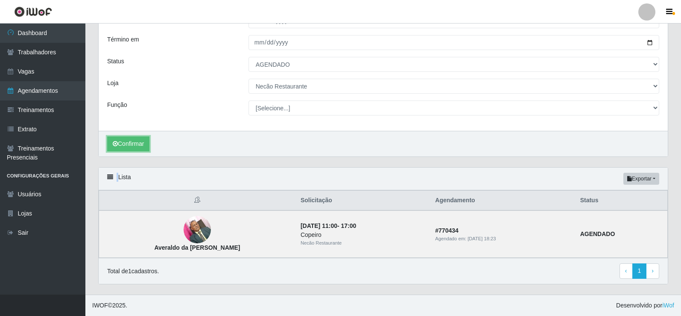
scroll to position [27, 0]
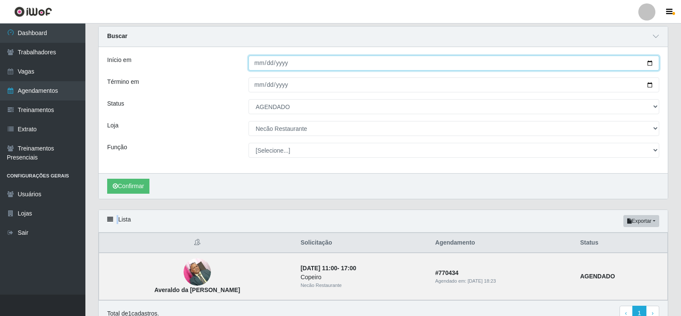
click at [651, 64] on input "[DATE]" at bounding box center [454, 63] width 411 height 15
type input "[DATE]"
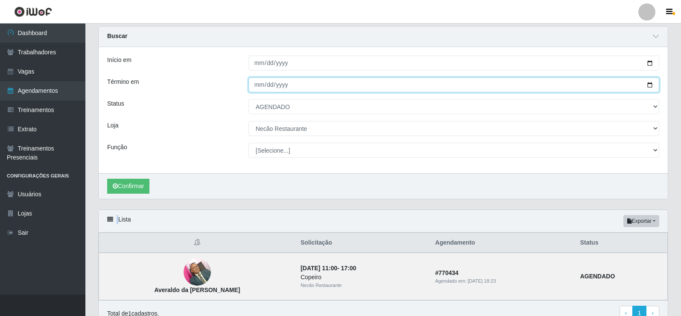
click at [647, 85] on input "[DATE]" at bounding box center [454, 84] width 411 height 15
type input "[DATE]"
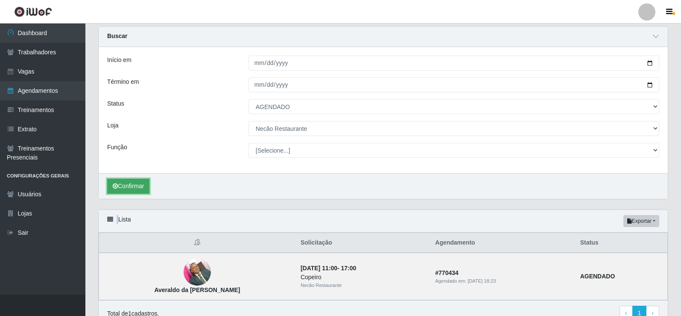
click at [134, 188] on button "Confirmar" at bounding box center [128, 185] width 42 height 15
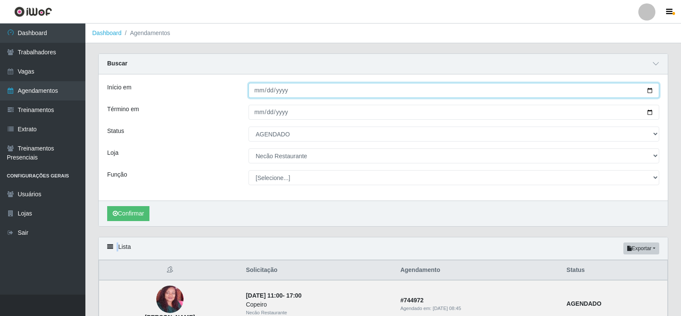
click at [651, 91] on input "[DATE]" at bounding box center [454, 90] width 411 height 15
type input "[DATE]"
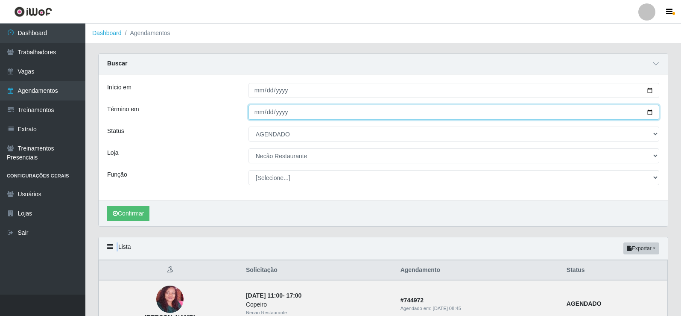
click at [652, 113] on input "[DATE]" at bounding box center [454, 112] width 411 height 15
type input "[DATE]"
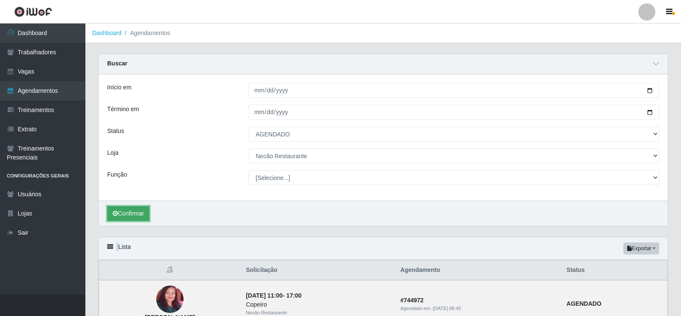
click at [128, 215] on button "Confirmar" at bounding box center [128, 213] width 42 height 15
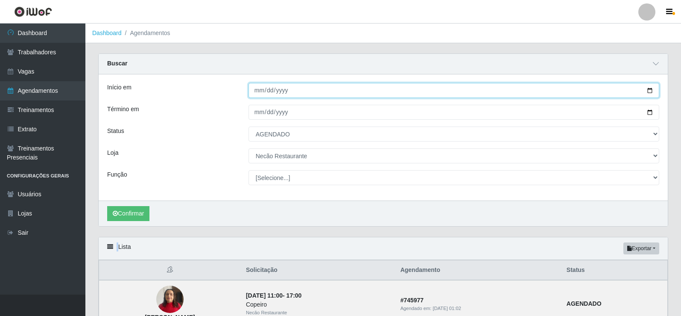
click at [652, 91] on input "[DATE]" at bounding box center [454, 90] width 411 height 15
type input "[DATE]"
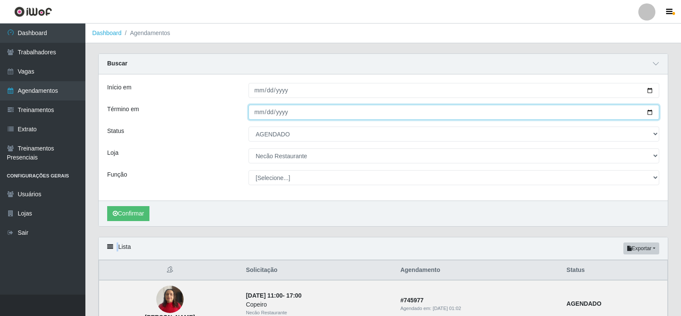
click at [647, 112] on input "[DATE]" at bounding box center [454, 112] width 411 height 15
type input "[DATE]"
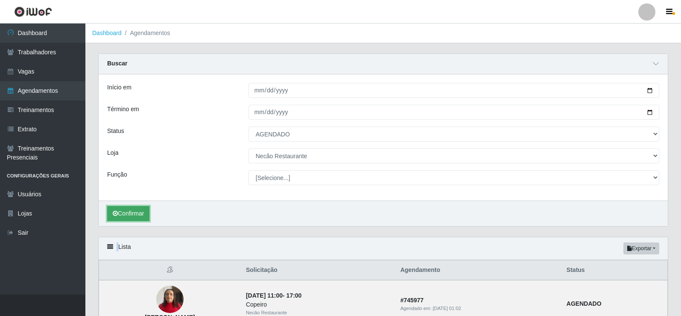
click at [138, 213] on button "Confirmar" at bounding box center [128, 213] width 42 height 15
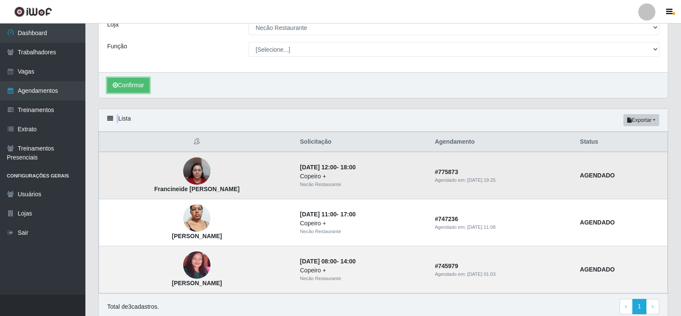
scroll to position [85, 0]
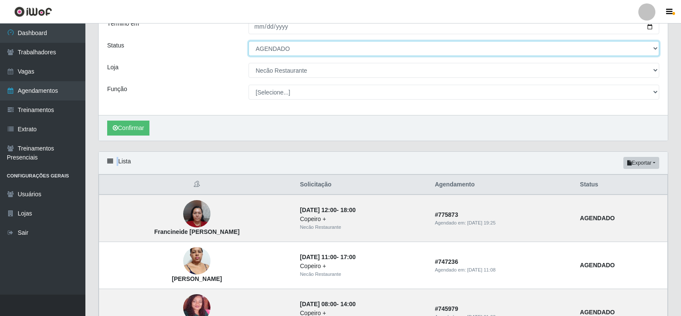
click at [320, 49] on select "[Selecione...] AGENDADO AGUARDANDO LIBERAR EM ANDAMENTO EM REVISÃO FINALIZADO C…" at bounding box center [454, 48] width 411 height 15
click at [249, 41] on select "[Selecione...] AGENDADO AGUARDANDO LIBERAR EM ANDAMENTO EM REVISÃO FINALIZADO C…" at bounding box center [454, 48] width 411 height 15
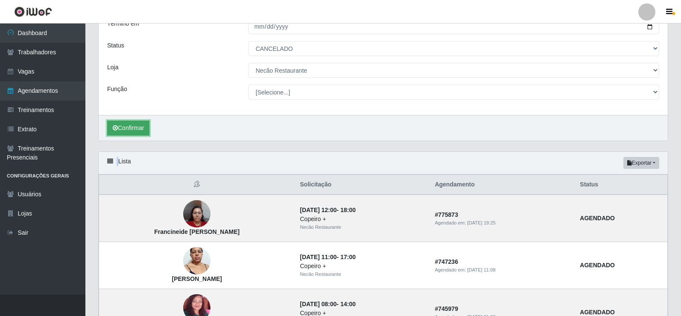
click at [140, 129] on button "Confirmar" at bounding box center [128, 127] width 42 height 15
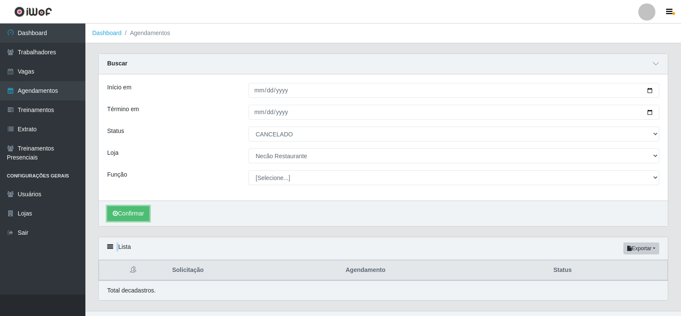
scroll to position [17, 0]
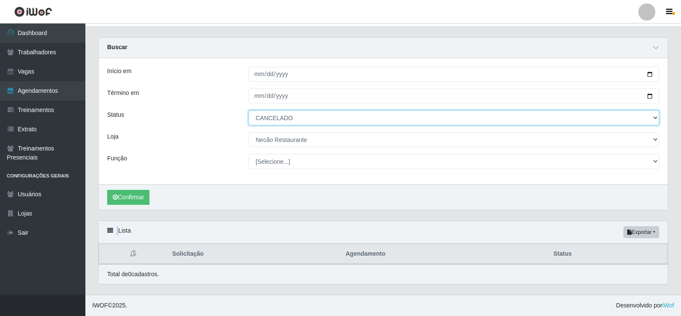
click at [646, 119] on select "[Selecione...] AGENDADO AGUARDANDO LIBERAR EM ANDAMENTO EM REVISÃO FINALIZADO C…" at bounding box center [454, 117] width 411 height 15
select select "AGENDADO"
click at [249, 110] on select "[Selecione...] AGENDADO AGUARDANDO LIBERAR EM ANDAMENTO EM REVISÃO FINALIZADO C…" at bounding box center [454, 117] width 411 height 15
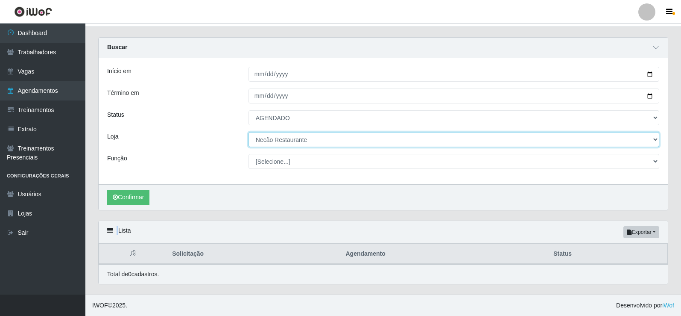
click at [266, 146] on select "[Selecione...] Necão Restaurante" at bounding box center [454, 139] width 411 height 15
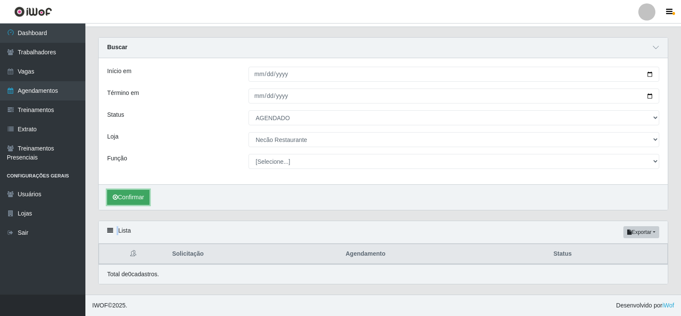
click at [128, 194] on button "Confirmar" at bounding box center [128, 197] width 42 height 15
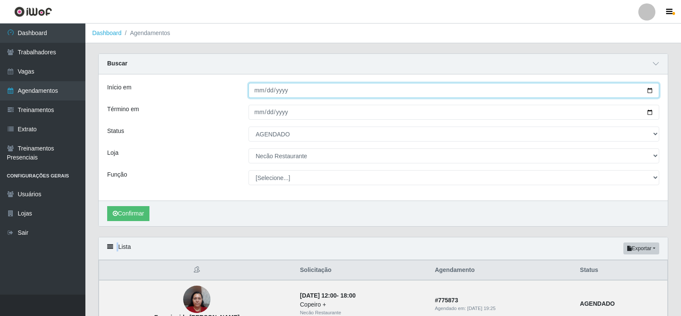
click at [653, 90] on input "[DATE]" at bounding box center [454, 90] width 411 height 15
type input "[DATE]"
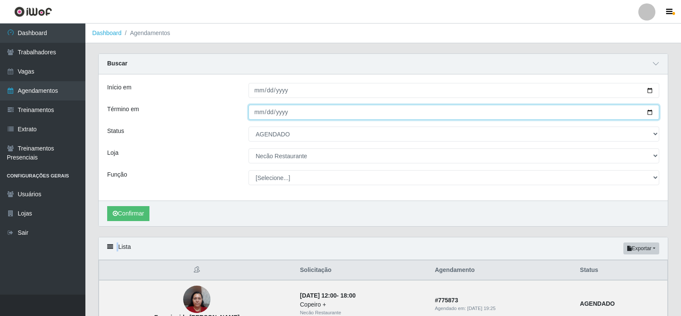
click at [646, 114] on input "[DATE]" at bounding box center [454, 112] width 411 height 15
type input "[DATE]"
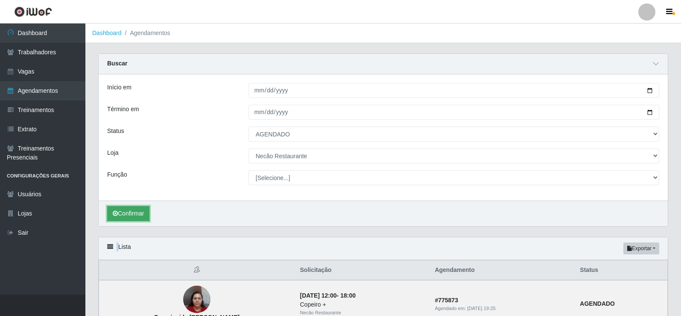
click at [138, 215] on button "Confirmar" at bounding box center [128, 213] width 42 height 15
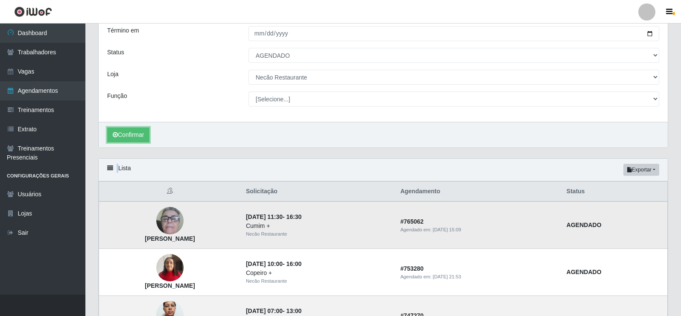
scroll to position [36, 0]
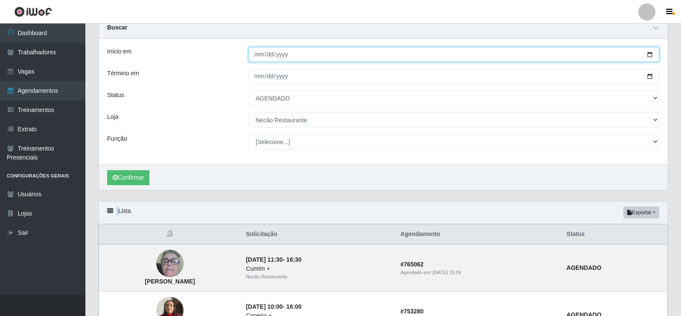
click at [652, 56] on input "[DATE]" at bounding box center [454, 54] width 411 height 15
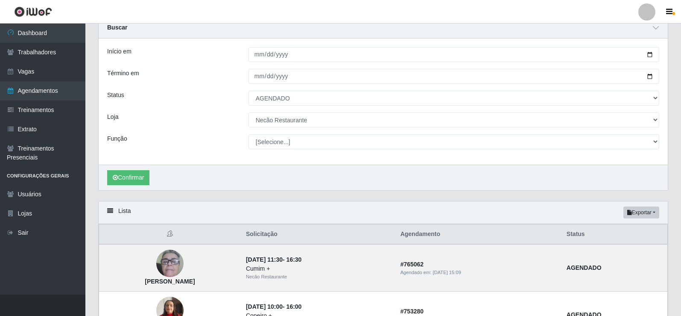
click at [203, 157] on div "Início em [DATE] Término em [DATE] Status [Selecione...] AGENDADO AGUARDANDO LI…" at bounding box center [383, 101] width 569 height 126
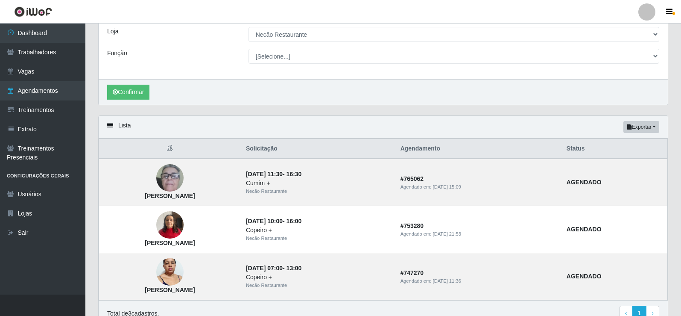
scroll to position [0, 0]
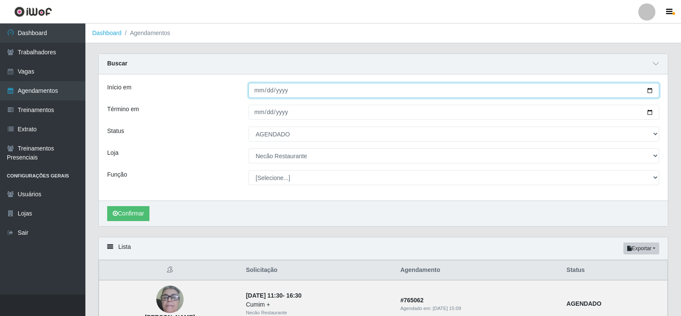
click at [649, 92] on input "[DATE]" at bounding box center [454, 90] width 411 height 15
type input "[DATE]"
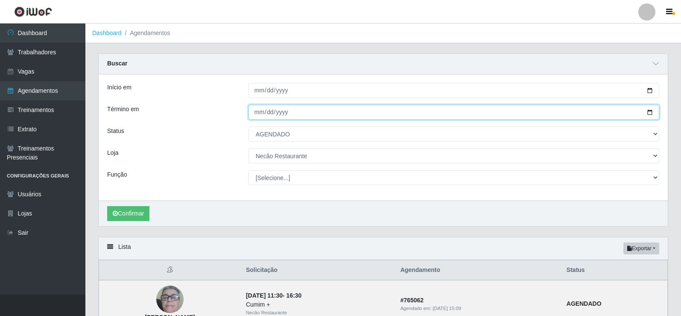
click at [649, 111] on input "[DATE]" at bounding box center [454, 112] width 411 height 15
type input "[DATE]"
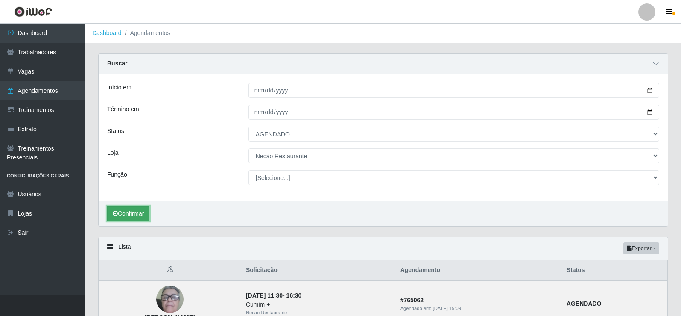
click at [135, 212] on button "Confirmar" at bounding box center [128, 213] width 42 height 15
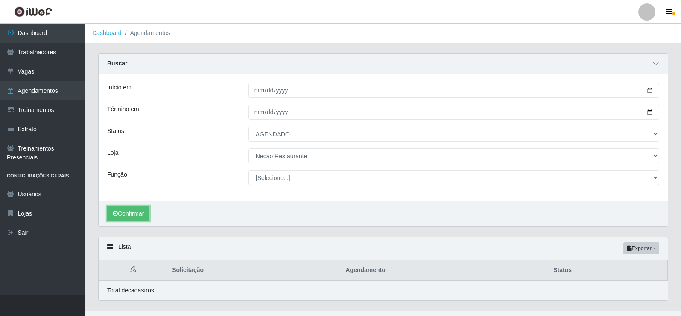
scroll to position [17, 0]
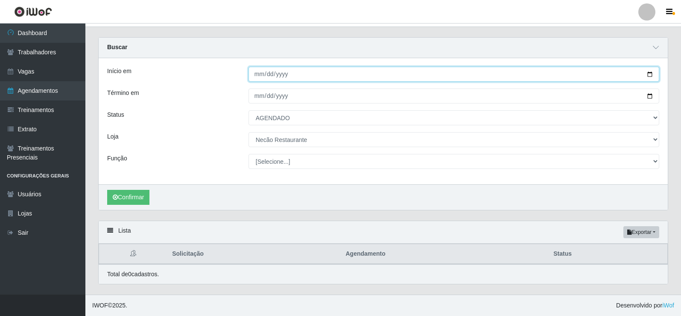
click at [649, 74] on input "[DATE]" at bounding box center [454, 74] width 411 height 15
type input "[DATE]"
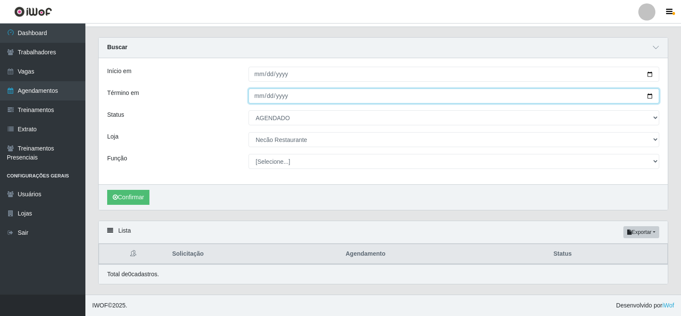
click at [651, 96] on input "[DATE]" at bounding box center [454, 95] width 411 height 15
type input "[DATE]"
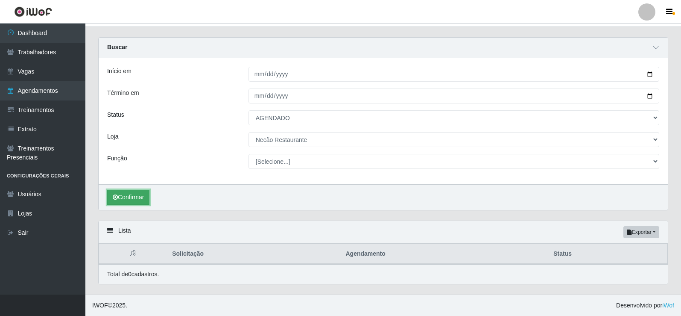
click at [136, 198] on button "Confirmar" at bounding box center [128, 197] width 42 height 15
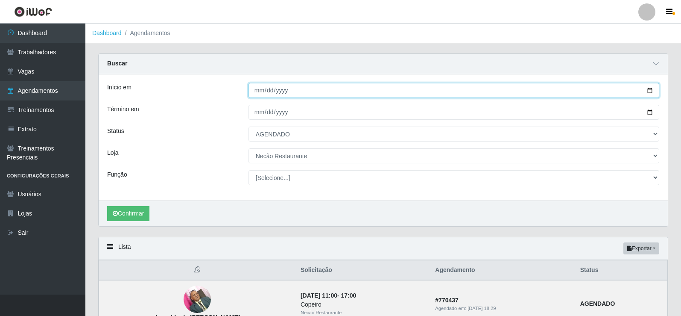
click at [648, 92] on input "[DATE]" at bounding box center [454, 90] width 411 height 15
type input "[DATE]"
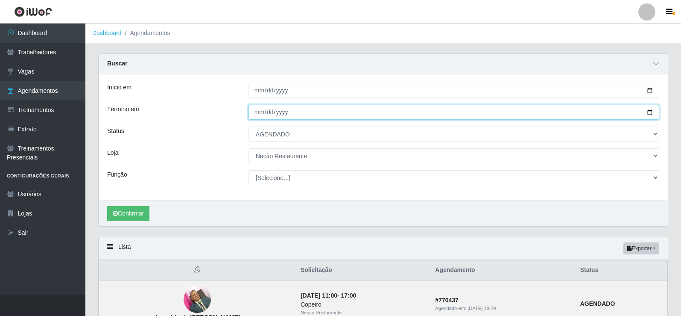
click at [649, 114] on input "[DATE]" at bounding box center [454, 112] width 411 height 15
type input "[DATE]"
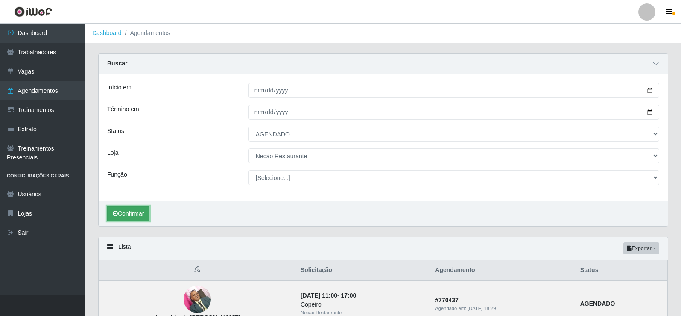
click at [126, 209] on button "Confirmar" at bounding box center [128, 213] width 42 height 15
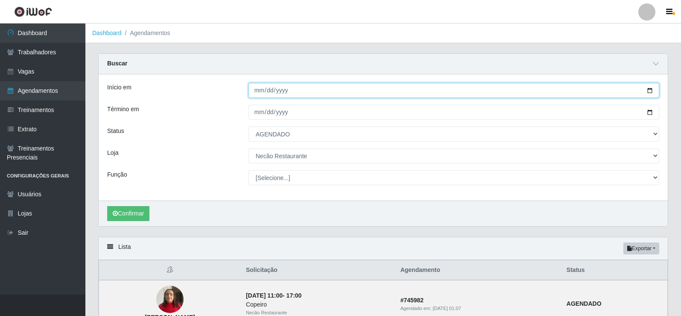
click at [649, 93] on input "[DATE]" at bounding box center [454, 90] width 411 height 15
type input "[DATE]"
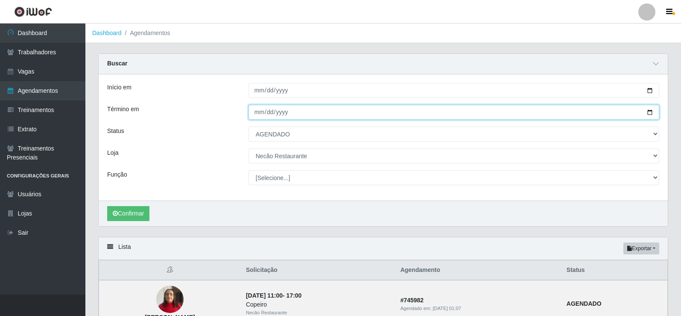
click at [648, 113] on input "[DATE]" at bounding box center [454, 112] width 411 height 15
type input "[DATE]"
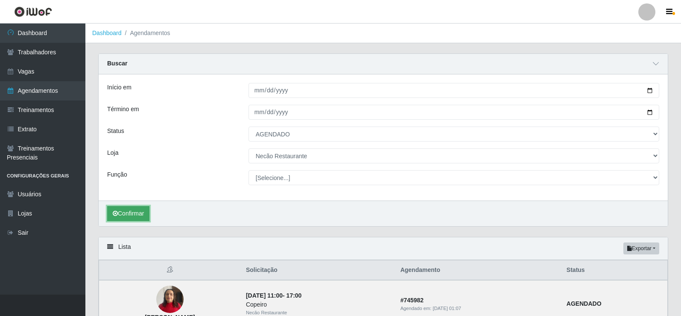
click at [130, 210] on button "Confirmar" at bounding box center [128, 213] width 42 height 15
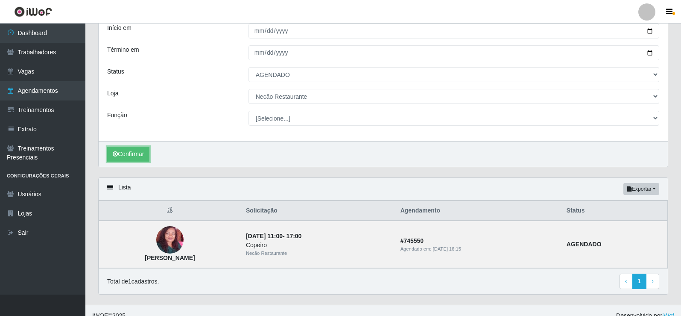
scroll to position [17, 0]
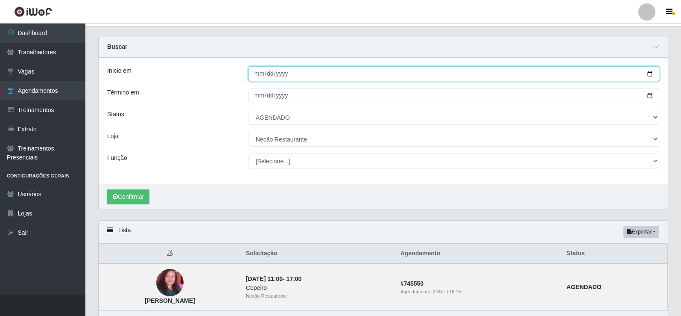
click at [649, 76] on input "[DATE]" at bounding box center [454, 73] width 411 height 15
type input "[DATE]"
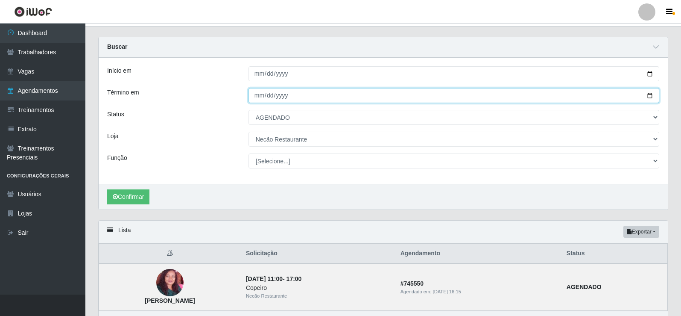
click at [650, 95] on input "[DATE]" at bounding box center [454, 95] width 411 height 15
type input "[DATE]"
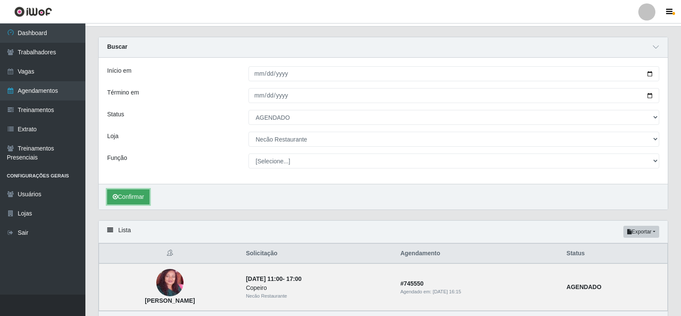
click at [132, 193] on button "Confirmar" at bounding box center [128, 196] width 42 height 15
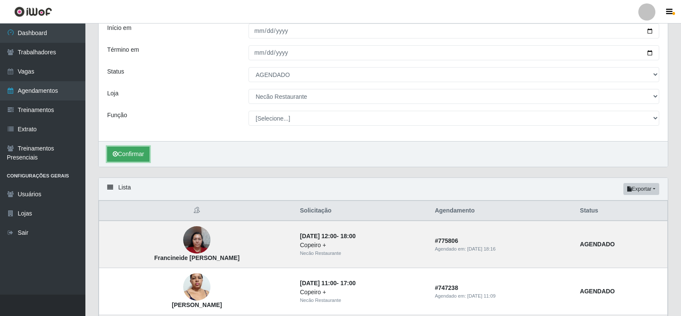
scroll to position [17, 0]
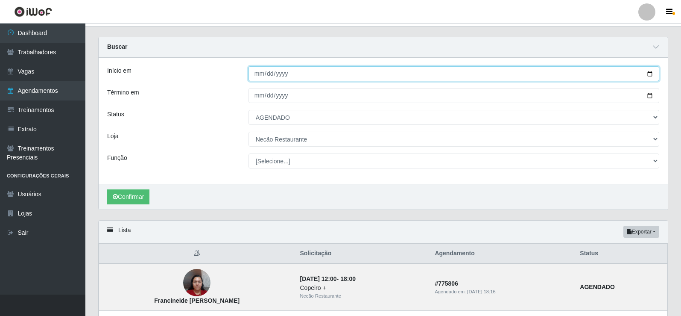
click at [652, 75] on input "[DATE]" at bounding box center [454, 73] width 411 height 15
type input "[DATE]"
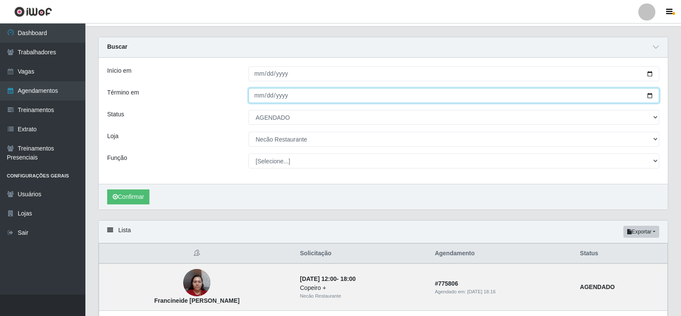
click at [649, 94] on input "[DATE]" at bounding box center [454, 95] width 411 height 15
type input "[DATE]"
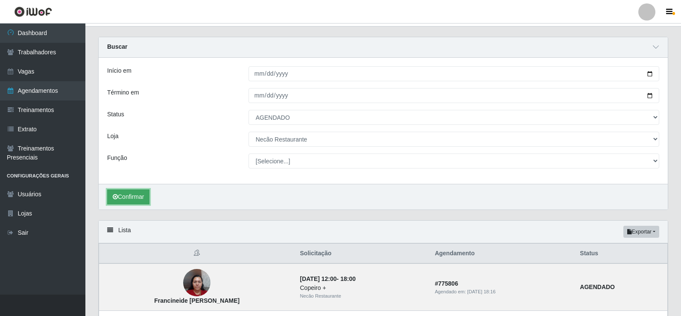
click at [132, 202] on button "Confirmar" at bounding box center [128, 196] width 42 height 15
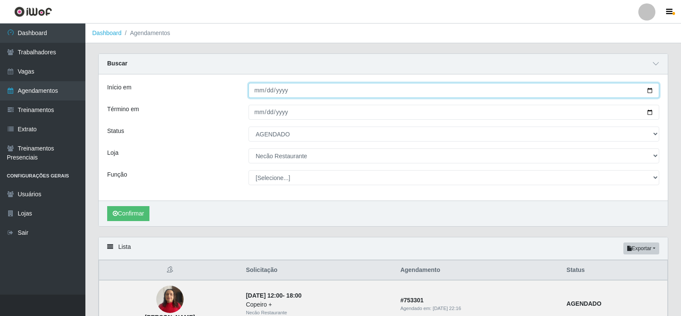
click at [649, 90] on input "[DATE]" at bounding box center [454, 90] width 411 height 15
type input "[DATE]"
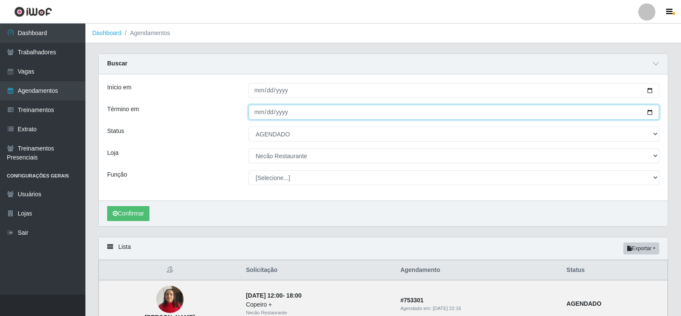
click at [651, 113] on input "[DATE]" at bounding box center [454, 112] width 411 height 15
type input "[DATE]"
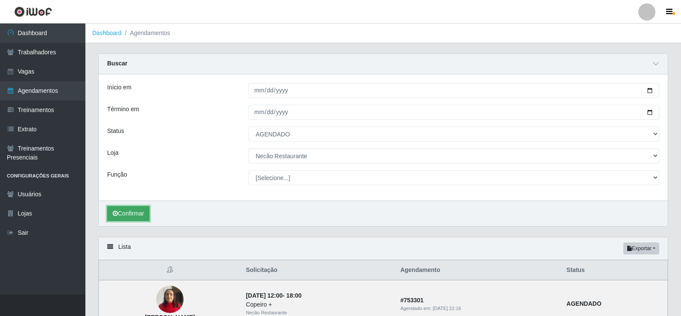
click at [131, 215] on button "Confirmar" at bounding box center [128, 213] width 42 height 15
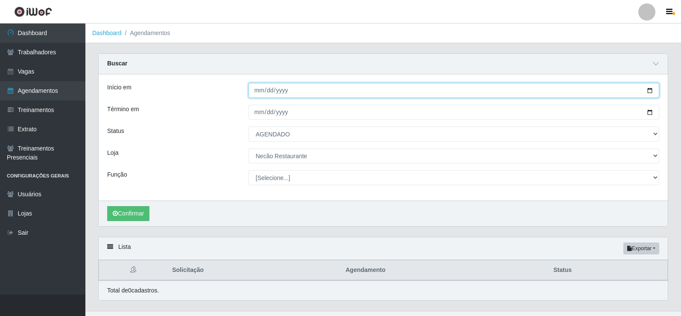
click at [646, 92] on input "[DATE]" at bounding box center [454, 90] width 411 height 15
type input "[DATE]"
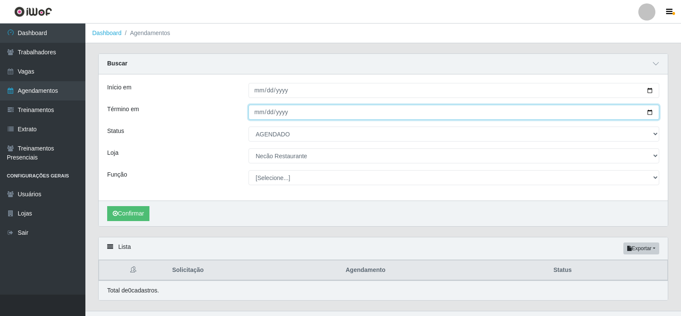
drag, startPoint x: 649, startPoint y: 113, endPoint x: 625, endPoint y: 120, distance: 25.3
click at [649, 114] on input "[DATE]" at bounding box center [454, 112] width 411 height 15
type input "[DATE]"
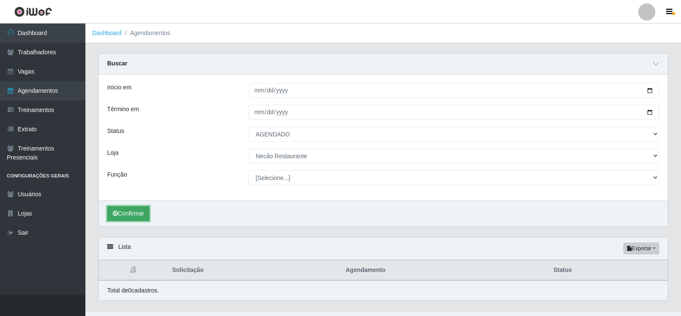
click at [134, 214] on button "Confirmar" at bounding box center [128, 213] width 42 height 15
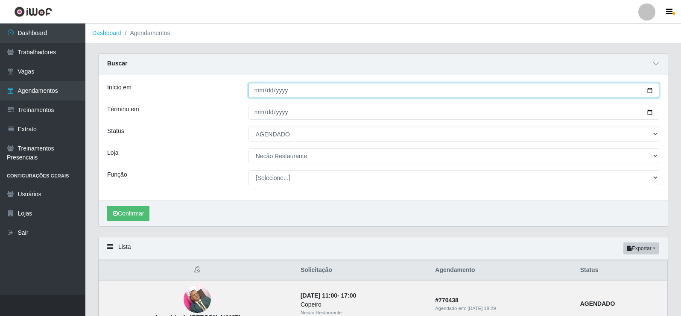
click at [650, 91] on input "[DATE]" at bounding box center [454, 90] width 411 height 15
type input "[DATE]"
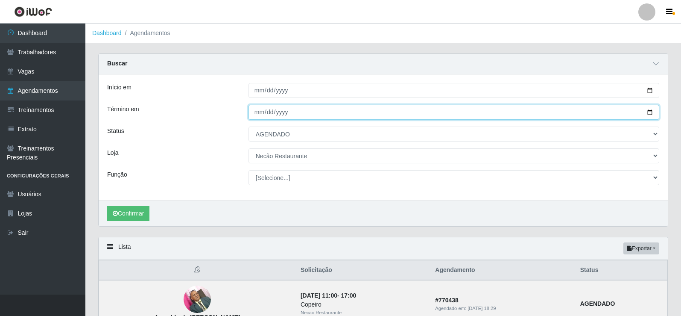
click at [649, 113] on input "[DATE]" at bounding box center [454, 112] width 411 height 15
type input "[DATE]"
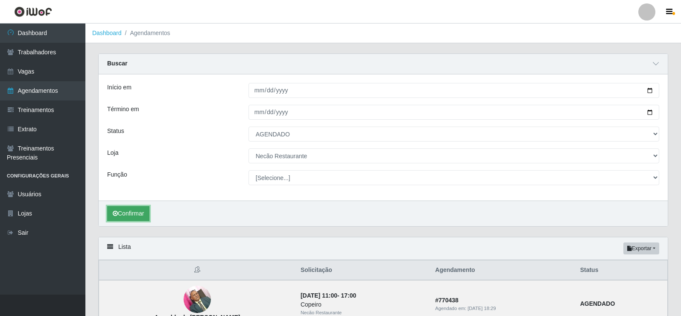
click at [141, 212] on button "Confirmar" at bounding box center [128, 213] width 42 height 15
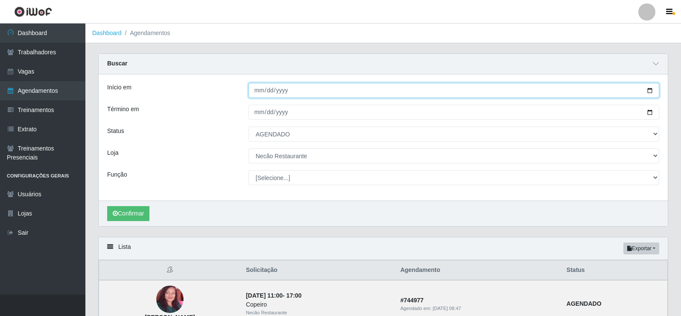
click at [652, 91] on input "[DATE]" at bounding box center [454, 90] width 411 height 15
type input "[DATE]"
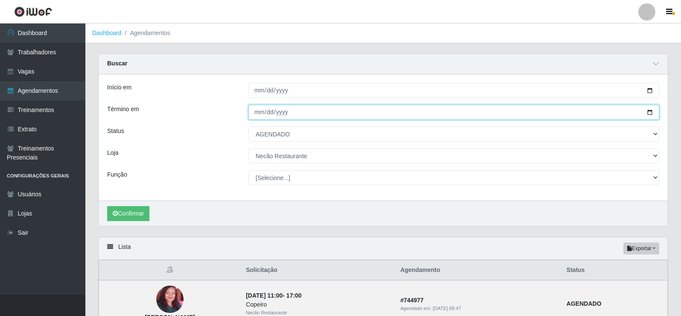
click at [649, 113] on input "[DATE]" at bounding box center [454, 112] width 411 height 15
type input "[DATE]"
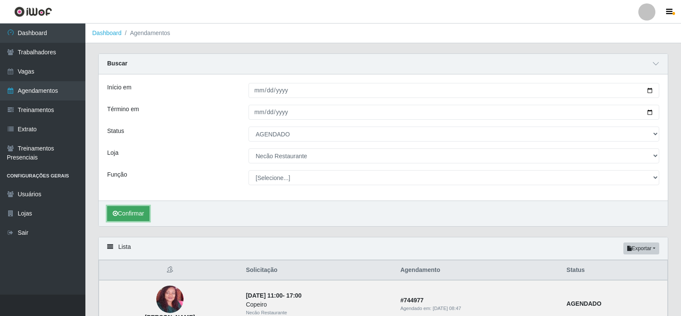
click at [125, 210] on button "Confirmar" at bounding box center [128, 213] width 42 height 15
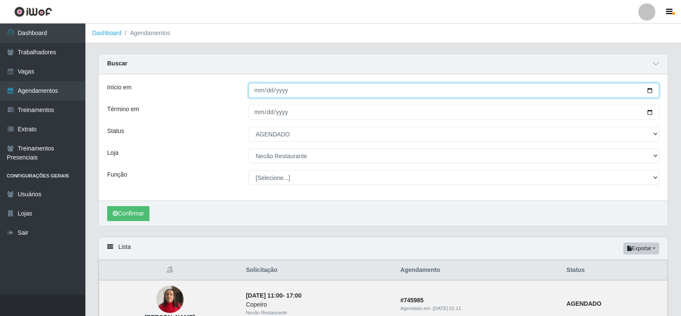
click at [651, 90] on input "[DATE]" at bounding box center [454, 90] width 411 height 15
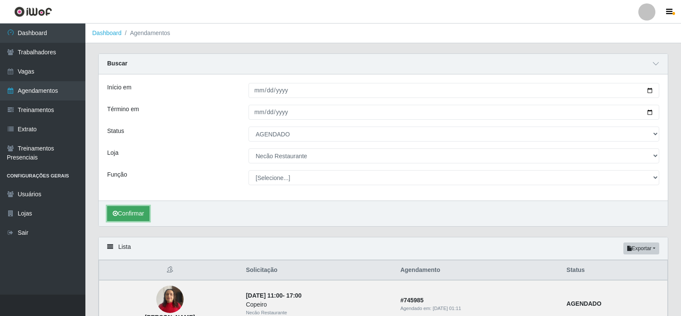
click at [137, 209] on button "Confirmar" at bounding box center [128, 213] width 42 height 15
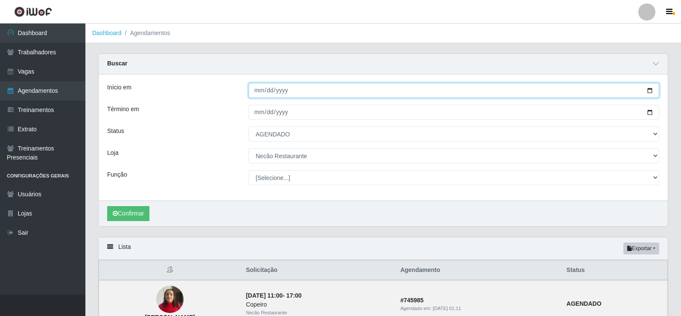
click at [649, 91] on input "[DATE]" at bounding box center [454, 90] width 411 height 15
type input "[DATE]"
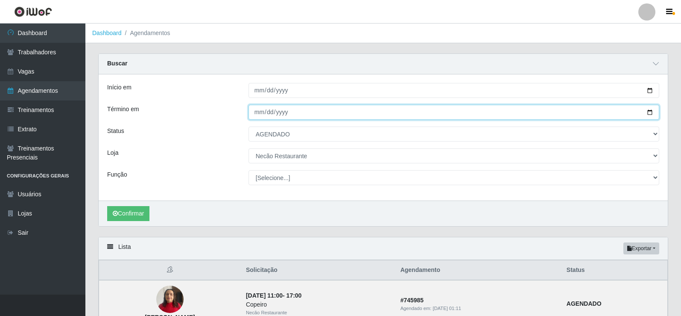
click at [649, 114] on input "[DATE]" at bounding box center [454, 112] width 411 height 15
type input "[DATE]"
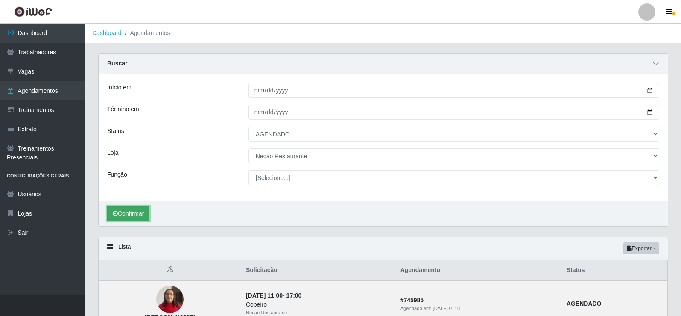
click at [141, 213] on button "Confirmar" at bounding box center [128, 213] width 42 height 15
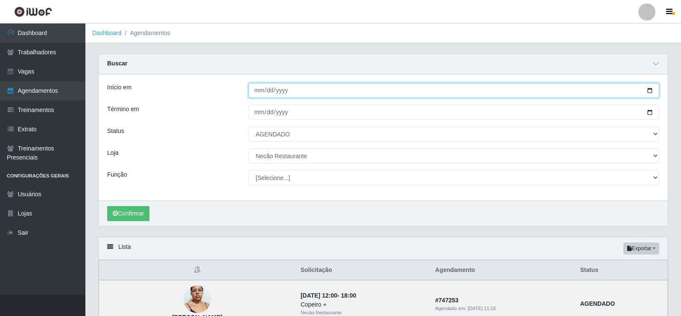
click at [650, 90] on input "[DATE]" at bounding box center [454, 90] width 411 height 15
type input "[DATE]"
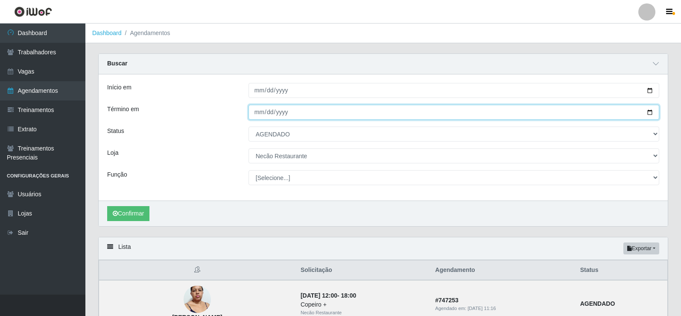
click at [647, 113] on input "[DATE]" at bounding box center [454, 112] width 411 height 15
type input "[DATE]"
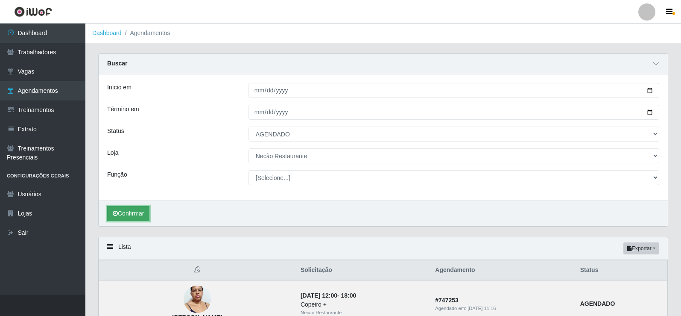
click at [138, 215] on button "Confirmar" at bounding box center [128, 213] width 42 height 15
click at [128, 210] on button "Confirmar" at bounding box center [128, 213] width 42 height 15
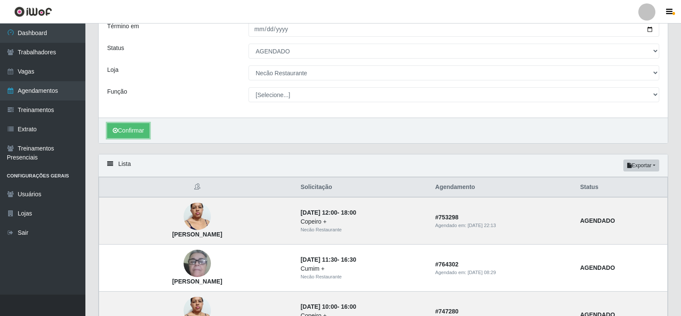
scroll to position [40, 0]
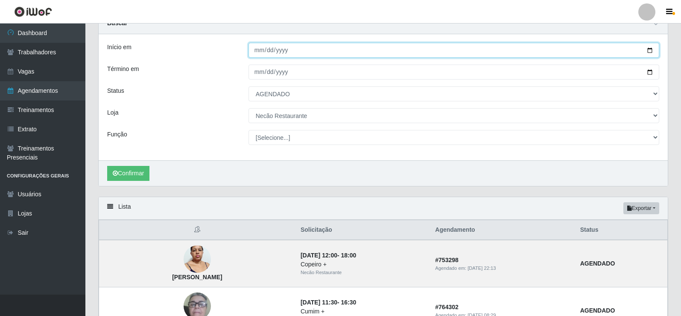
click at [650, 52] on input "[DATE]" at bounding box center [454, 50] width 411 height 15
type input "[DATE]"
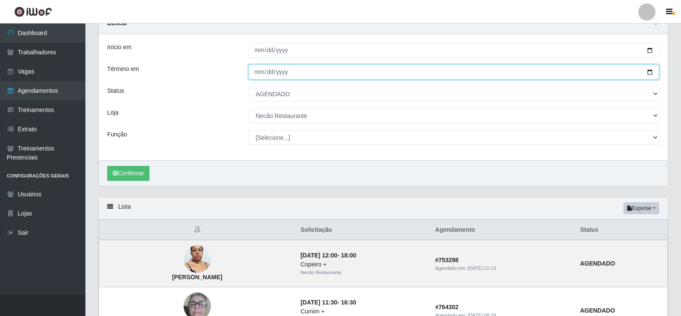
click at [647, 71] on input "[DATE]" at bounding box center [454, 71] width 411 height 15
type input "[DATE]"
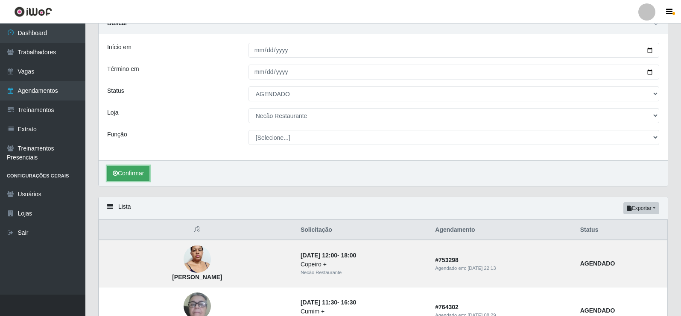
click at [123, 171] on button "Confirmar" at bounding box center [128, 173] width 42 height 15
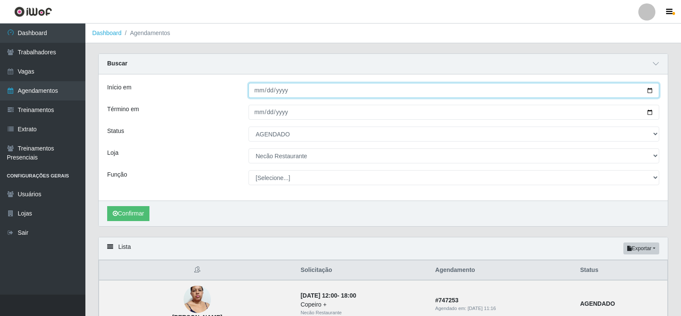
click at [651, 94] on input "[DATE]" at bounding box center [454, 90] width 411 height 15
type input "[DATE]"
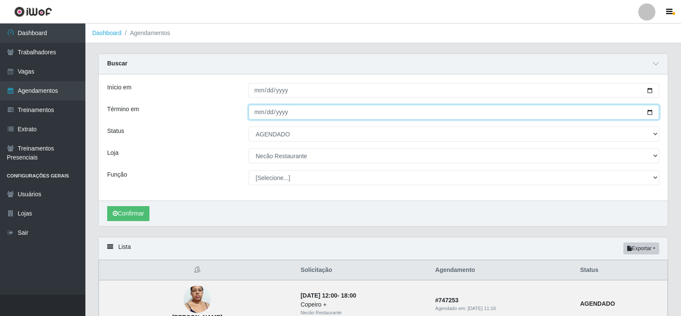
click at [648, 114] on input "[DATE]" at bounding box center [454, 112] width 411 height 15
type input "[DATE]"
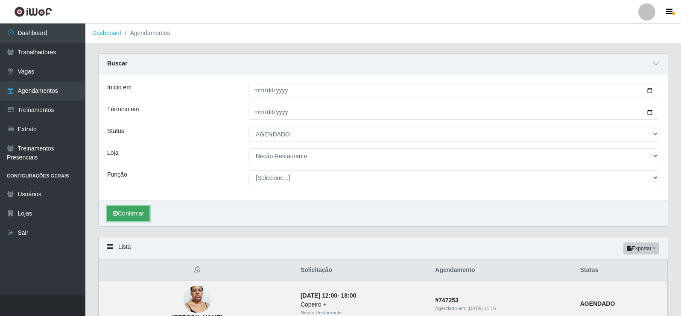
click at [127, 208] on button "Confirmar" at bounding box center [128, 213] width 42 height 15
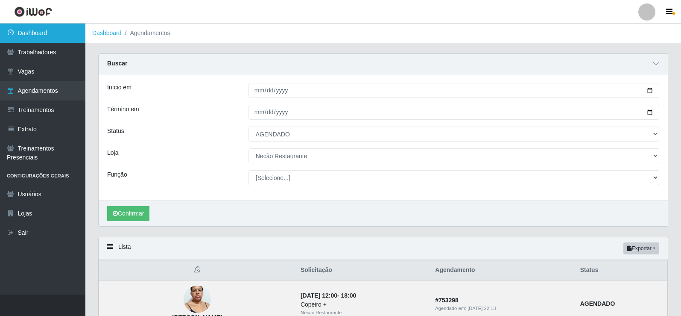
click at [30, 39] on link "Dashboard" at bounding box center [42, 32] width 85 height 19
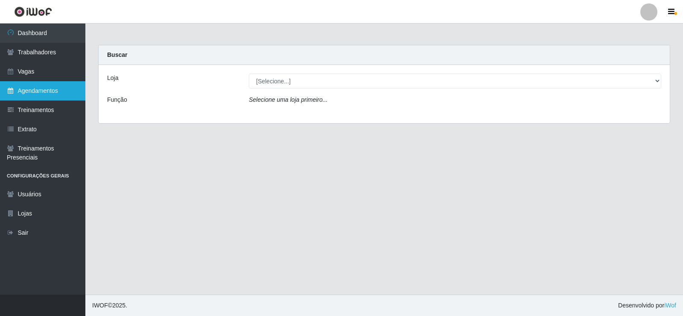
click at [34, 87] on link "Agendamentos" at bounding box center [42, 90] width 85 height 19
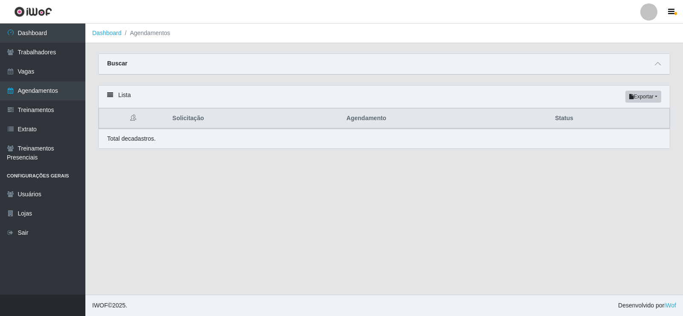
click at [648, 68] on div "Buscar" at bounding box center [384, 64] width 571 height 20
click at [653, 65] on span at bounding box center [658, 64] width 10 height 10
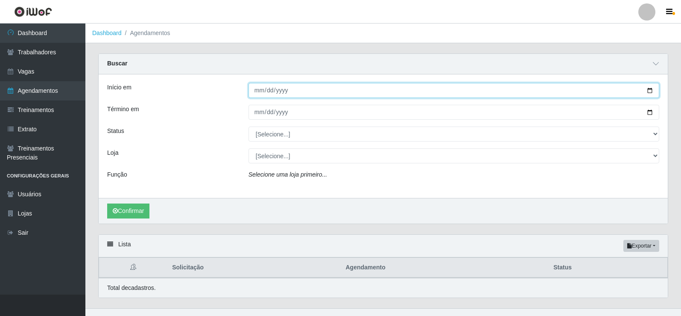
click at [650, 90] on input "Início em" at bounding box center [454, 90] width 411 height 15
type input "[DATE]"
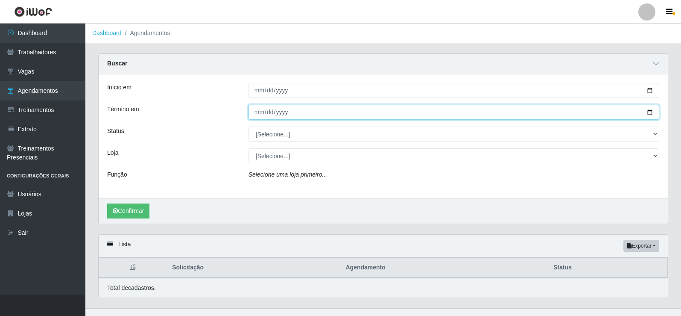
click at [650, 111] on input "Término em" at bounding box center [454, 112] width 411 height 15
type input "[DATE]"
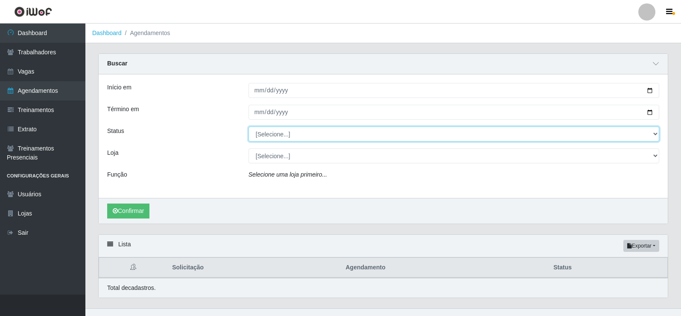
click at [334, 135] on select "[Selecione...] AGENDADO AGUARDANDO LIBERAR EM ANDAMENTO EM REVISÃO FINALIZADO C…" at bounding box center [454, 133] width 411 height 15
select select "AGENDADO"
click at [249, 127] on select "[Selecione...] AGENDADO AGUARDANDO LIBERAR EM ANDAMENTO EM REVISÃO FINALIZADO C…" at bounding box center [454, 133] width 411 height 15
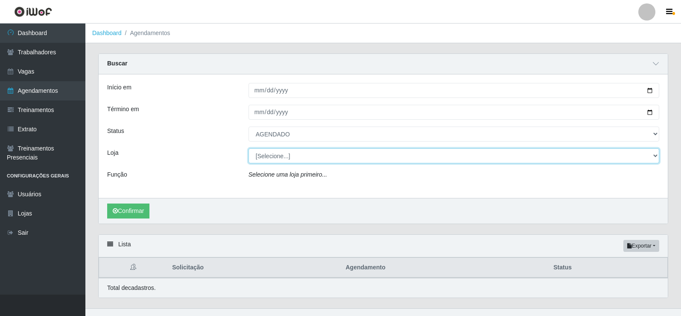
click at [305, 161] on select "[Selecione...] Necão Restaurante" at bounding box center [454, 155] width 411 height 15
select select "334"
click at [249, 149] on select "[Selecione...] Necão Restaurante" at bounding box center [454, 155] width 411 height 15
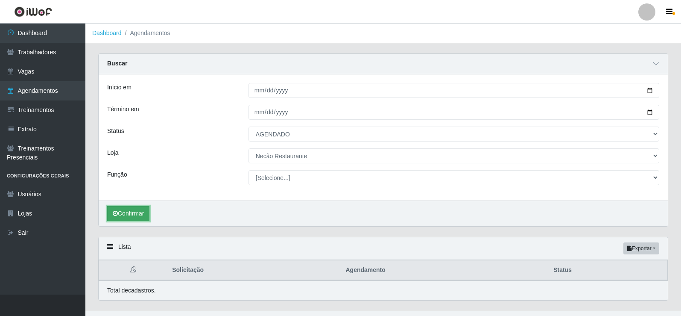
click at [141, 209] on button "Confirmar" at bounding box center [128, 213] width 42 height 15
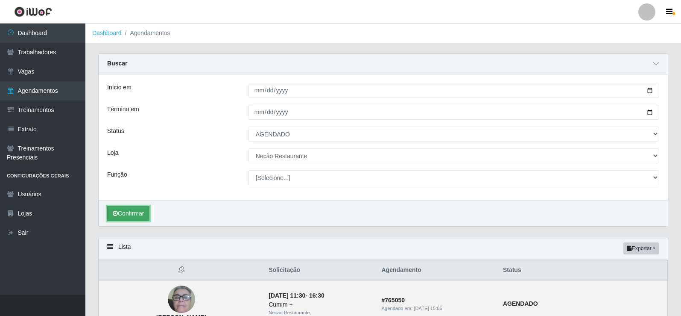
click at [141, 212] on button "Confirmar" at bounding box center [128, 213] width 42 height 15
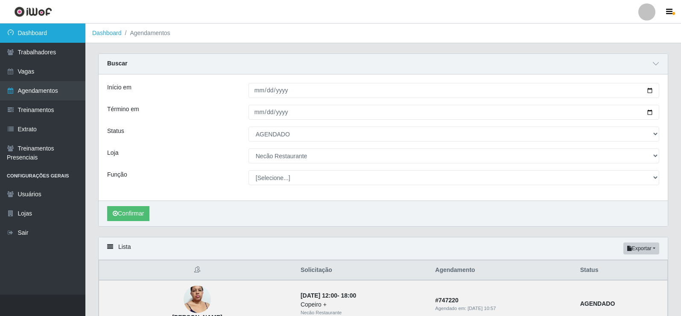
click at [53, 36] on link "Dashboard" at bounding box center [42, 32] width 85 height 19
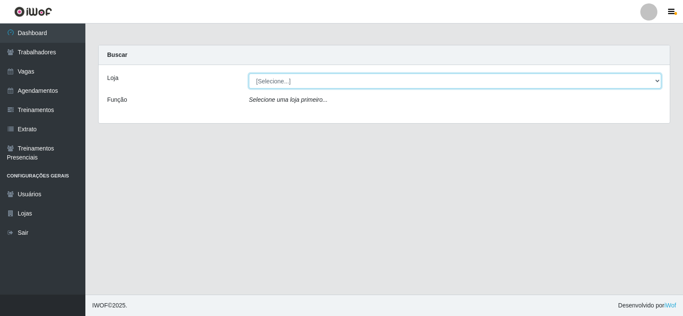
click at [645, 84] on select "[Selecione...] Necão Restaurante" at bounding box center [455, 80] width 412 height 15
select select "334"
click at [249, 73] on select "[Selecione...] Necão Restaurante" at bounding box center [455, 80] width 412 height 15
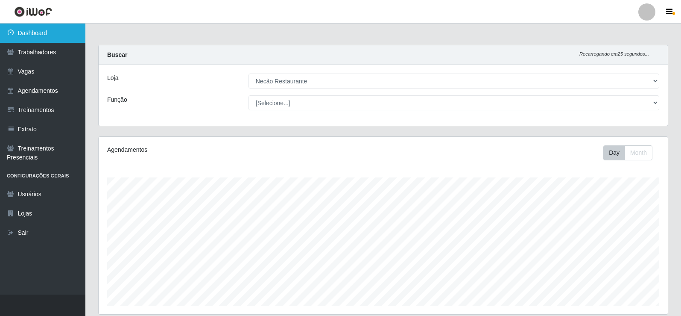
click at [30, 31] on link "Dashboard" at bounding box center [42, 32] width 85 height 19
